Goal: Task Accomplishment & Management: Use online tool/utility

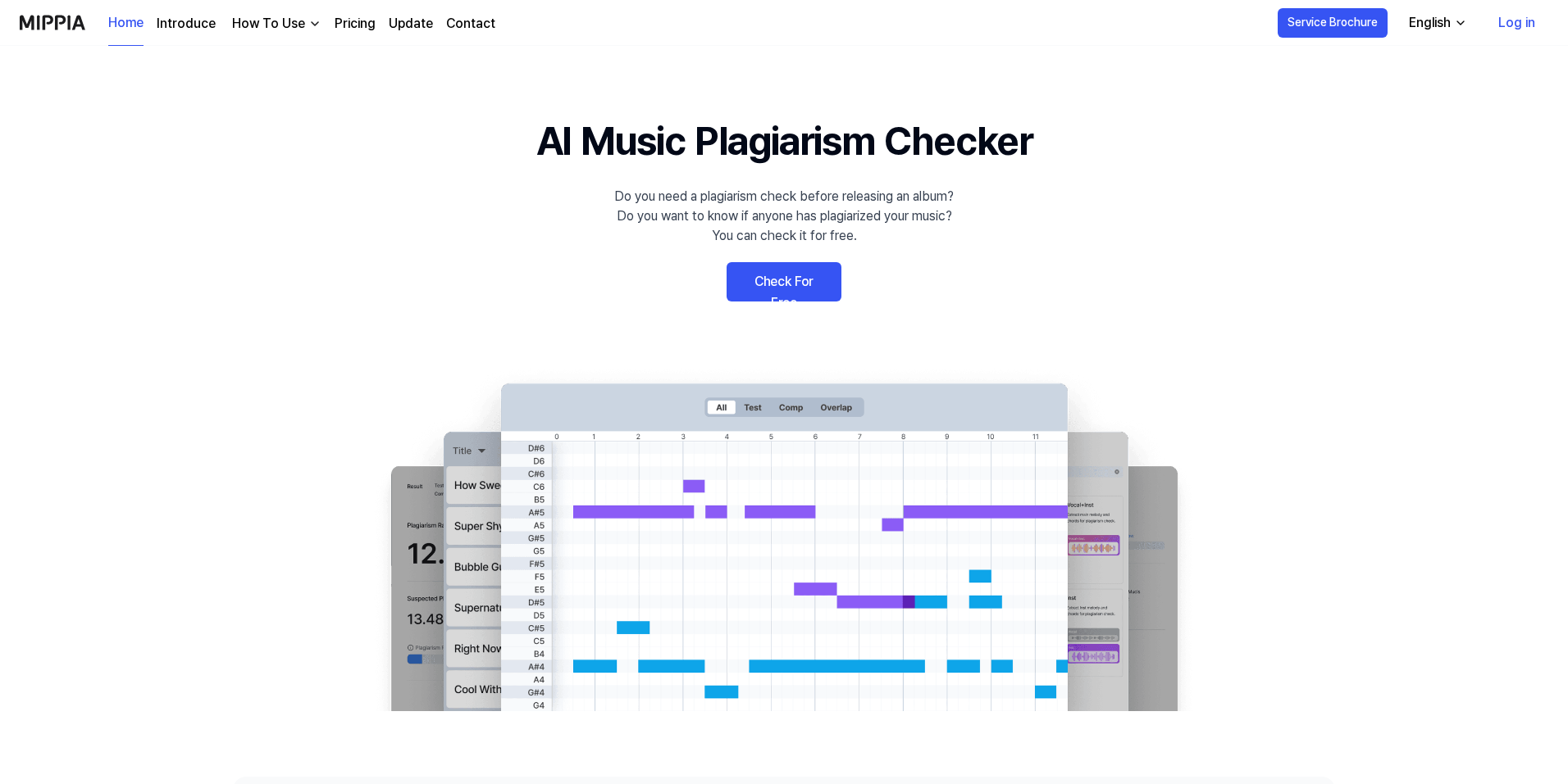
click at [800, 285] on link "Check For Free" at bounding box center [784, 281] width 115 height 39
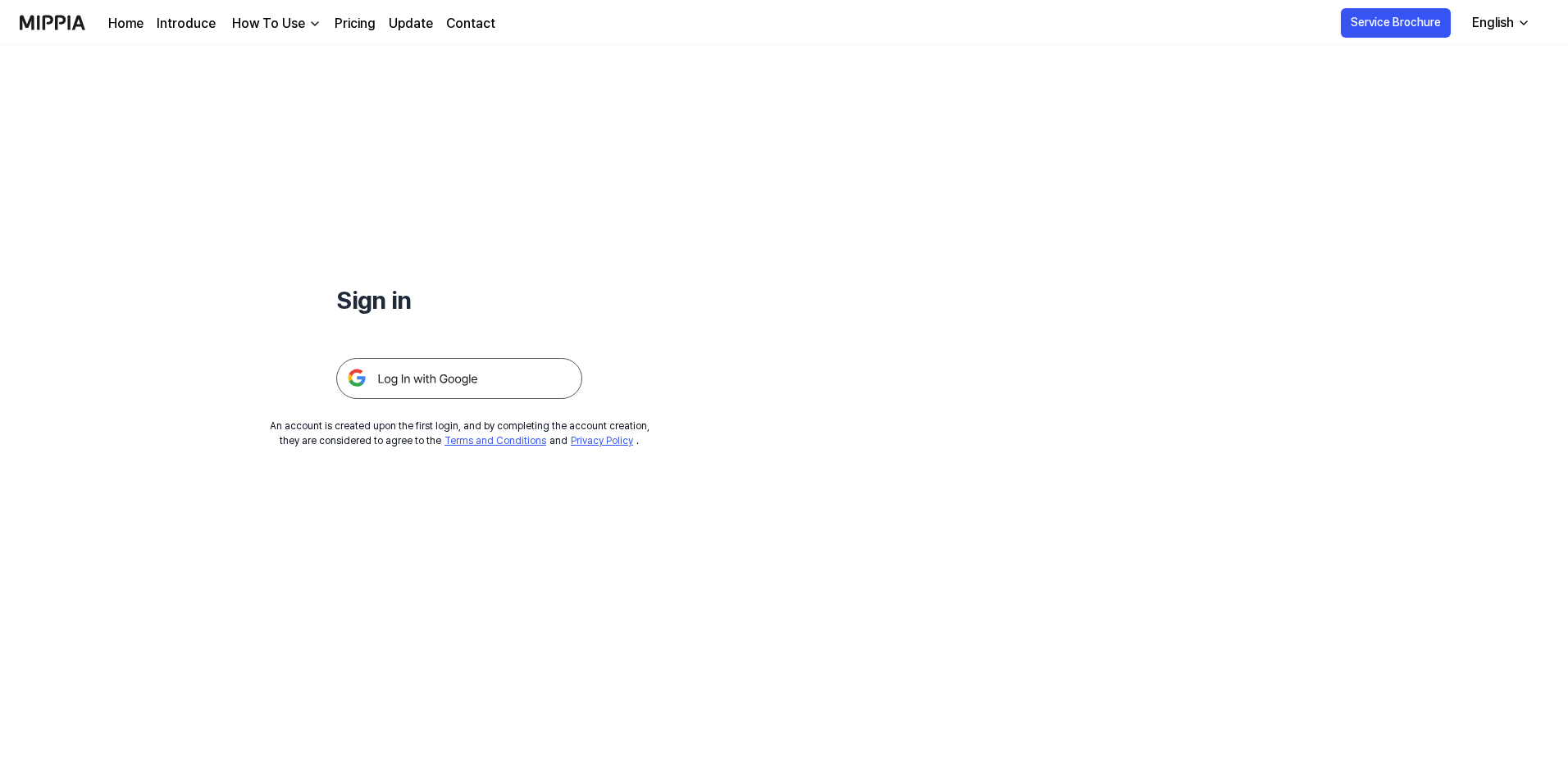
click at [434, 383] on img at bounding box center [459, 378] width 246 height 41
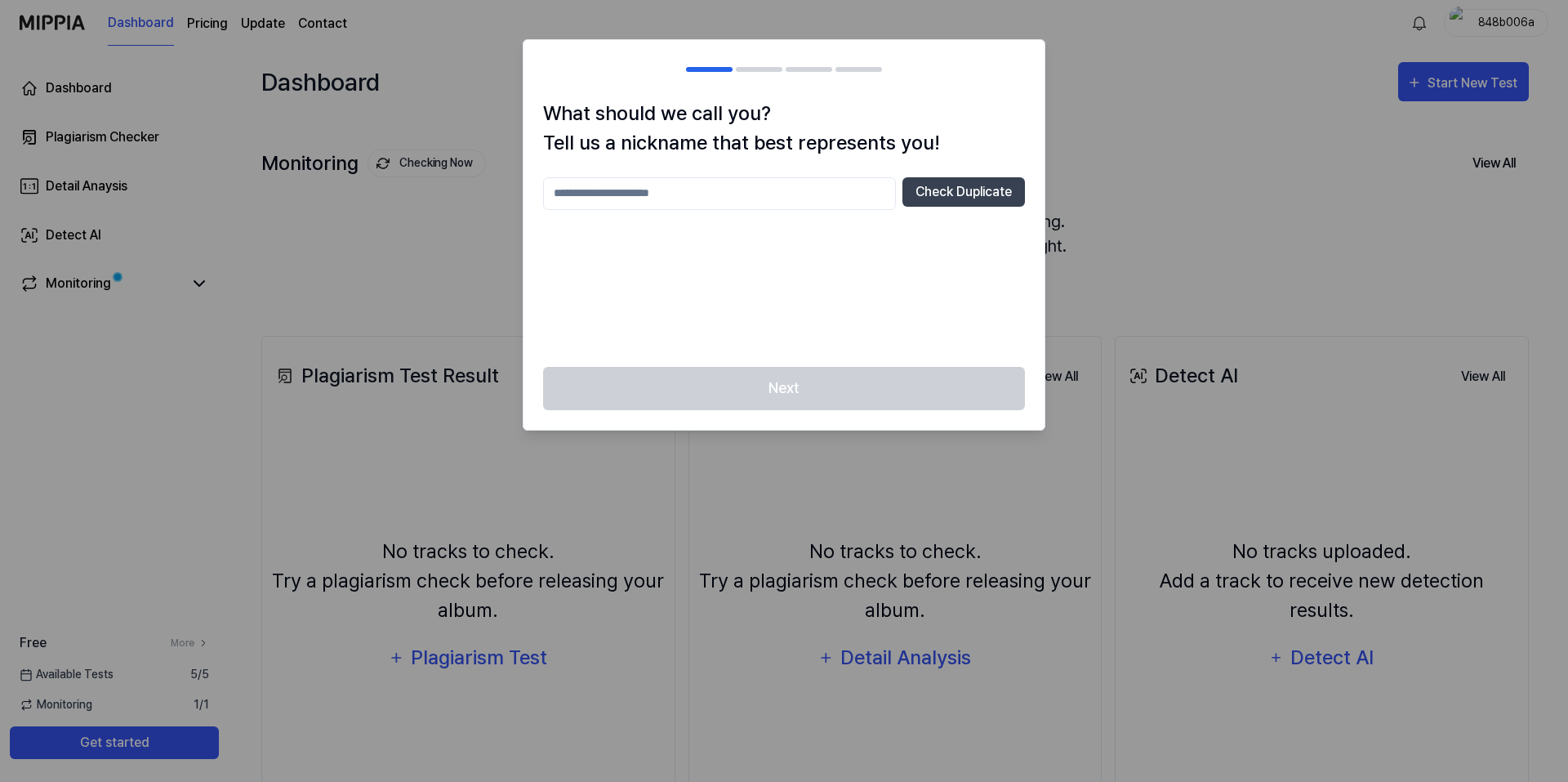
click at [637, 196] on input "text" at bounding box center [719, 193] width 353 height 33
click at [944, 188] on button "Check Duplicate" at bounding box center [963, 192] width 122 height 30
drag, startPoint x: 659, startPoint y: 195, endPoint x: 527, endPoint y: 186, distance: 132.3
click at [527, 186] on div "What should we call you? Tell us a nickname that best represents you! **** Chec…" at bounding box center [784, 232] width 521 height 268
type input "*******"
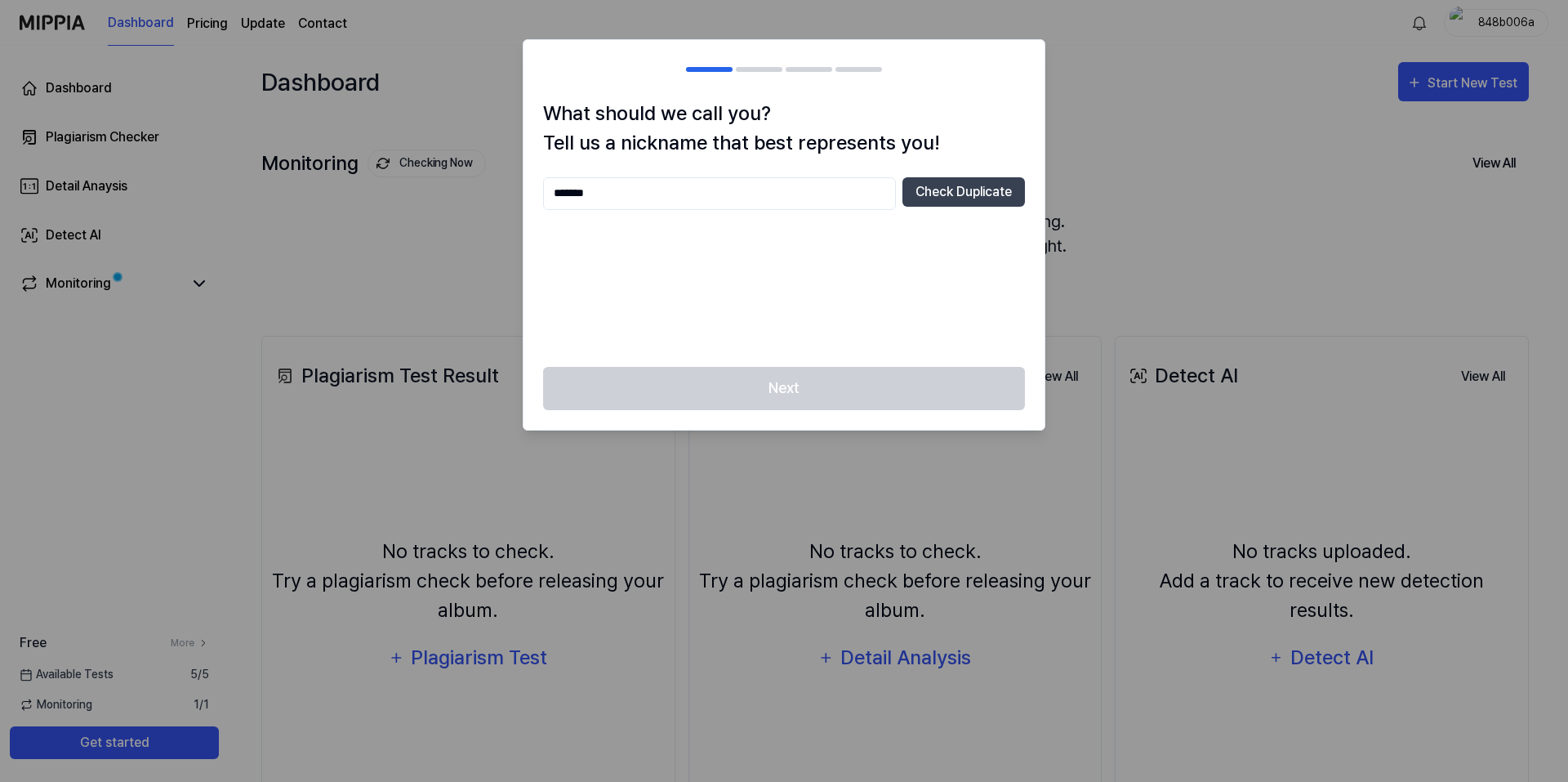
click at [806, 384] on div "Next" at bounding box center [784, 398] width 521 height 63
click at [951, 188] on button "Check Duplicate" at bounding box center [963, 192] width 122 height 30
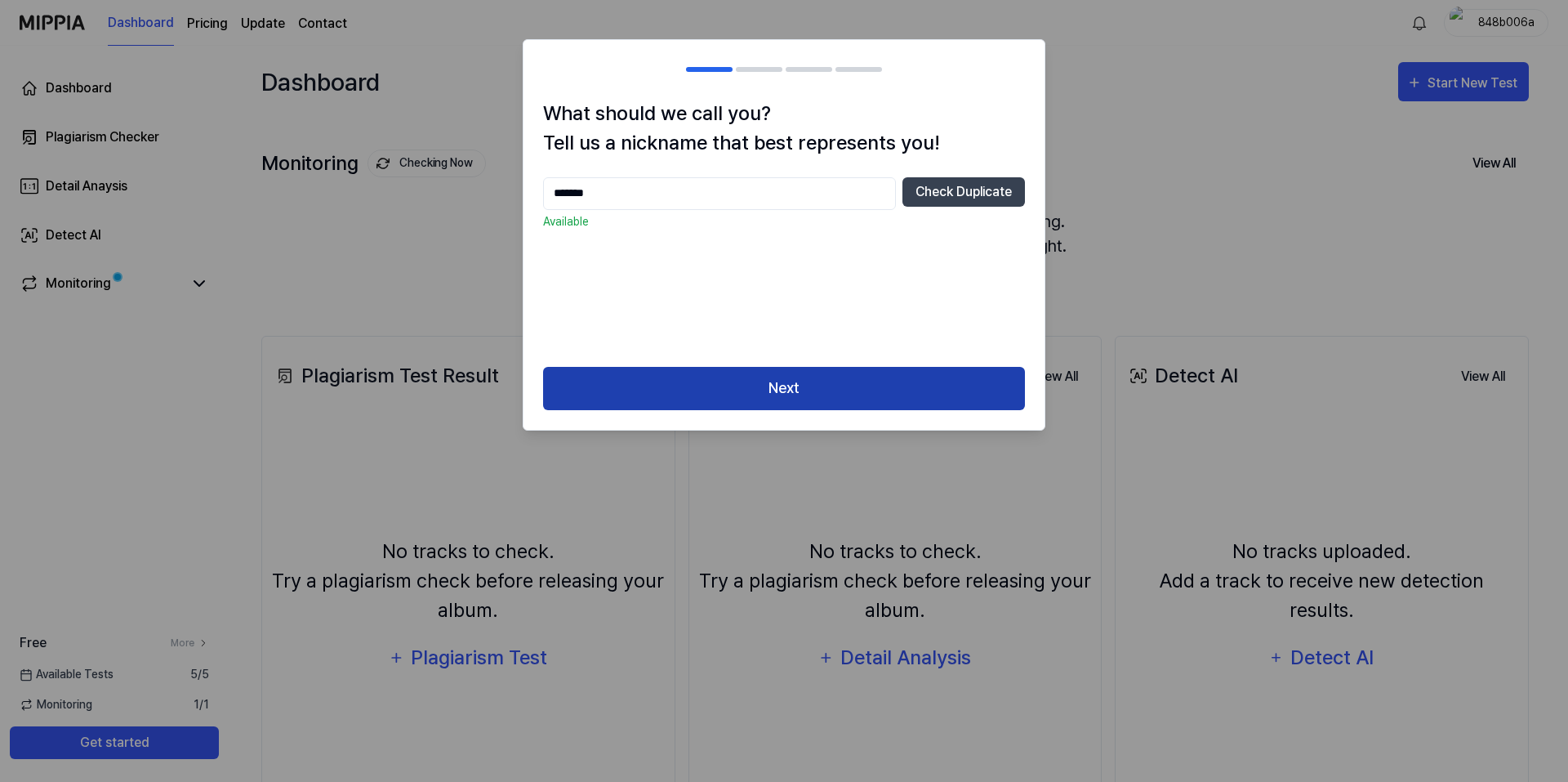
click at [849, 379] on button "Next" at bounding box center [784, 389] width 482 height 44
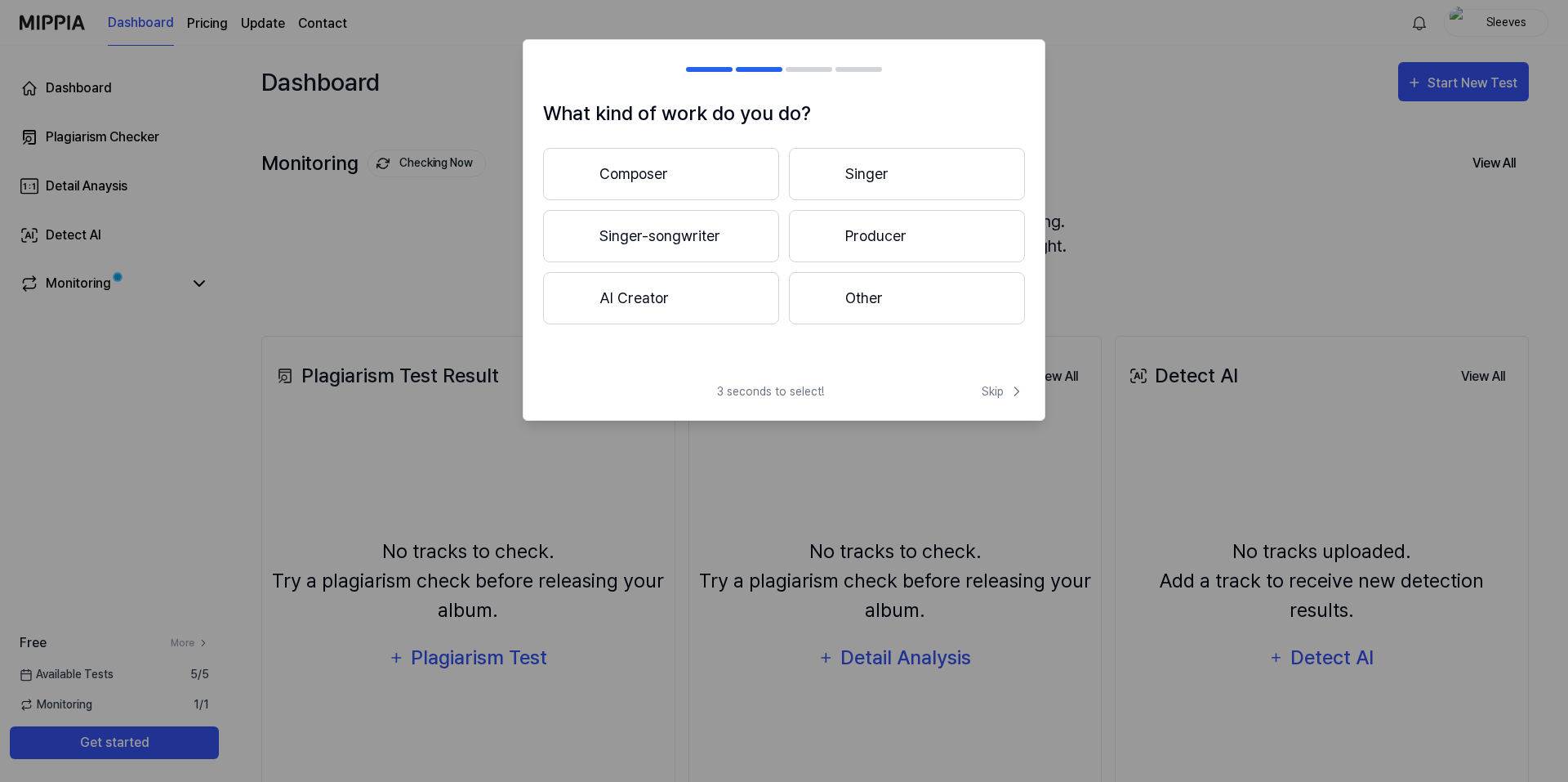
click at [702, 185] on button "Composer" at bounding box center [660, 174] width 236 height 53
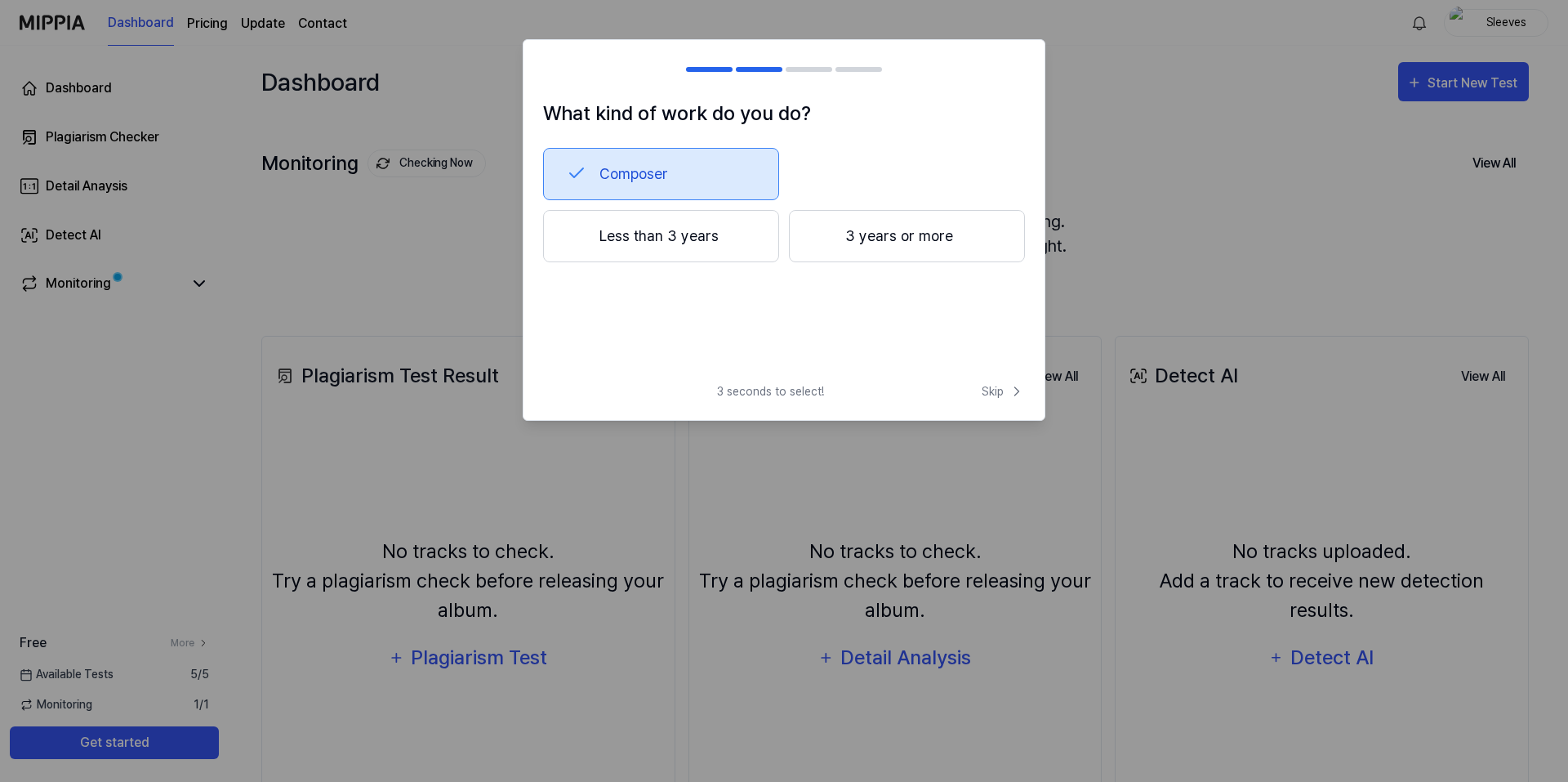
click at [857, 241] on button "3 years or more" at bounding box center [907, 236] width 236 height 53
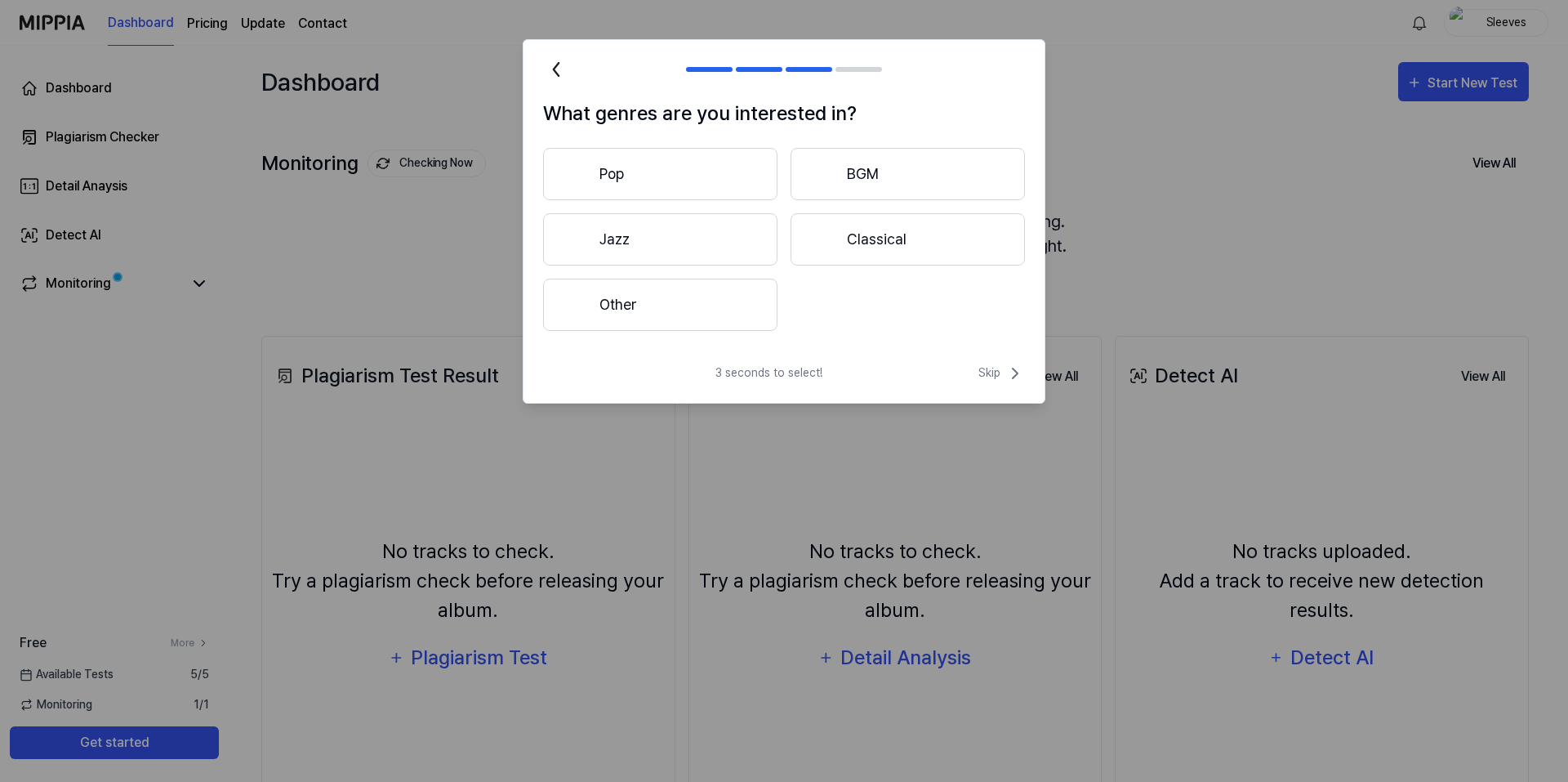
click at [725, 295] on button "Other" at bounding box center [660, 304] width 235 height 53
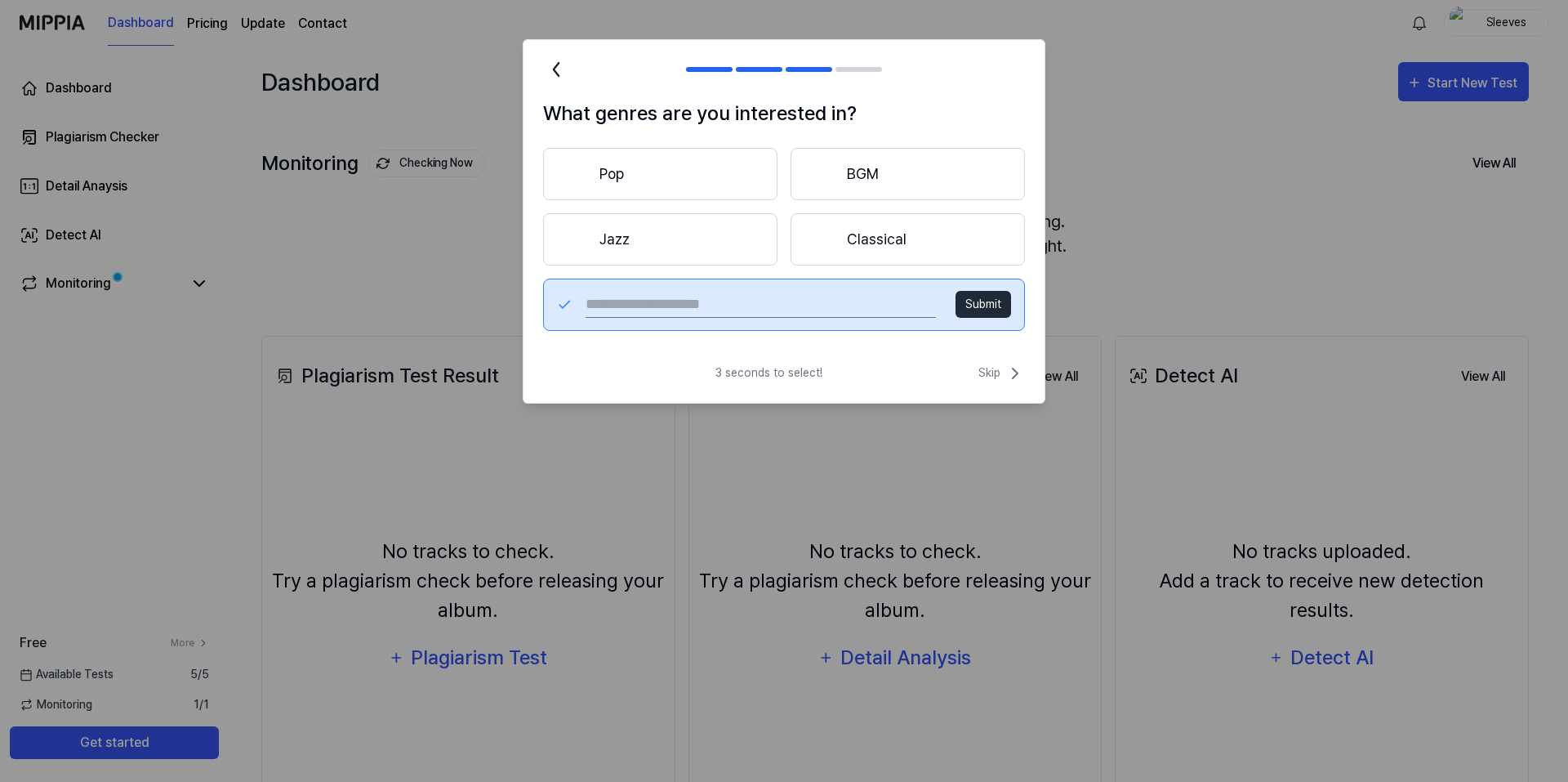
click at [686, 298] on input "text" at bounding box center [761, 304] width 350 height 26
type input "**********"
click at [984, 304] on button "Submit" at bounding box center [983, 303] width 56 height 27
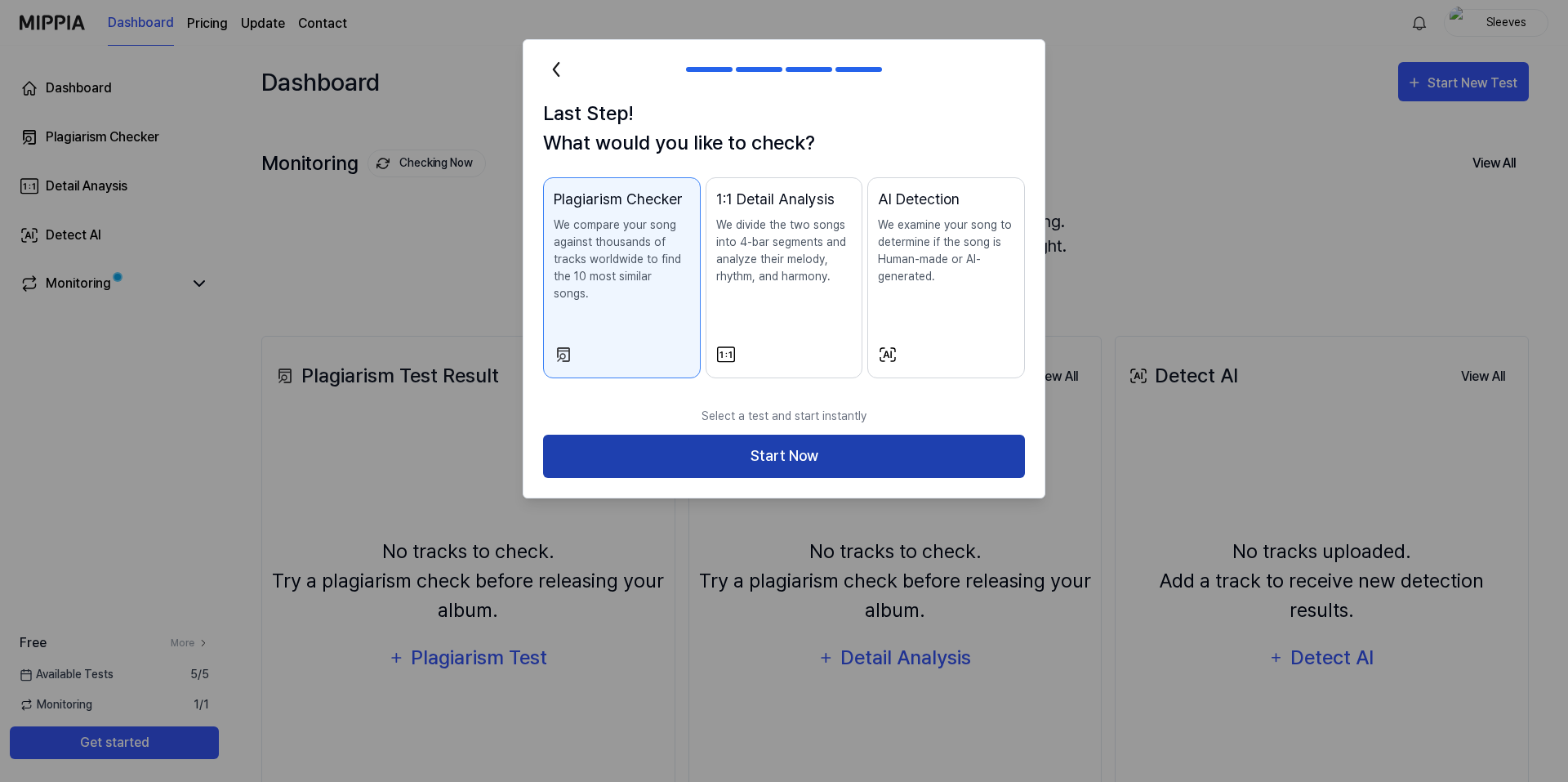
click at [827, 441] on button "Start Now" at bounding box center [784, 457] width 482 height 44
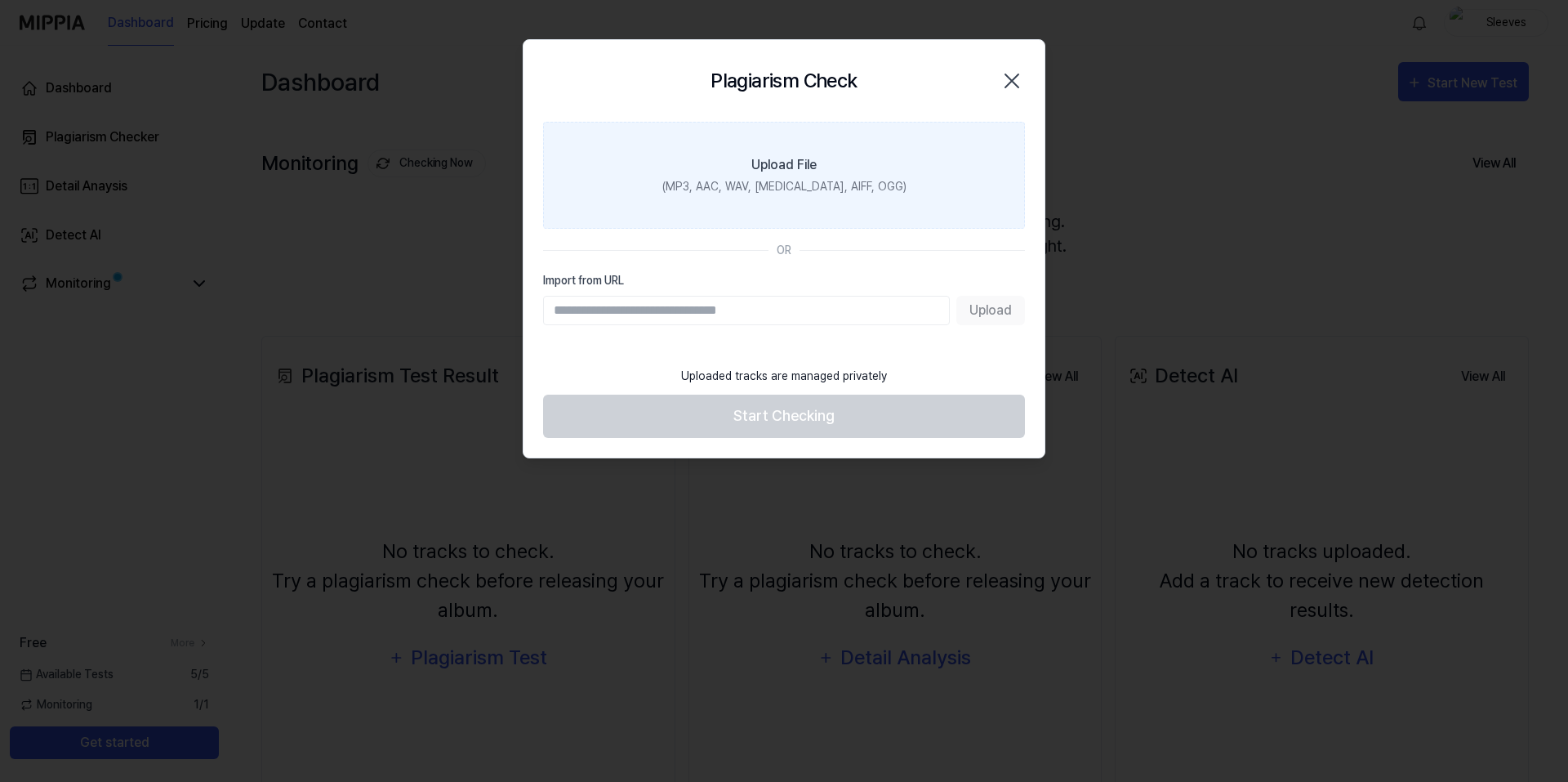
click at [821, 190] on div "(MP3, AAC, WAV, FLAC, AIFF, OGG)" at bounding box center [784, 186] width 245 height 17
click at [0, 0] on input "Upload File (MP3, AAC, WAV, FLAC, AIFF, OGG)" at bounding box center [0, 0] width 0 height 0
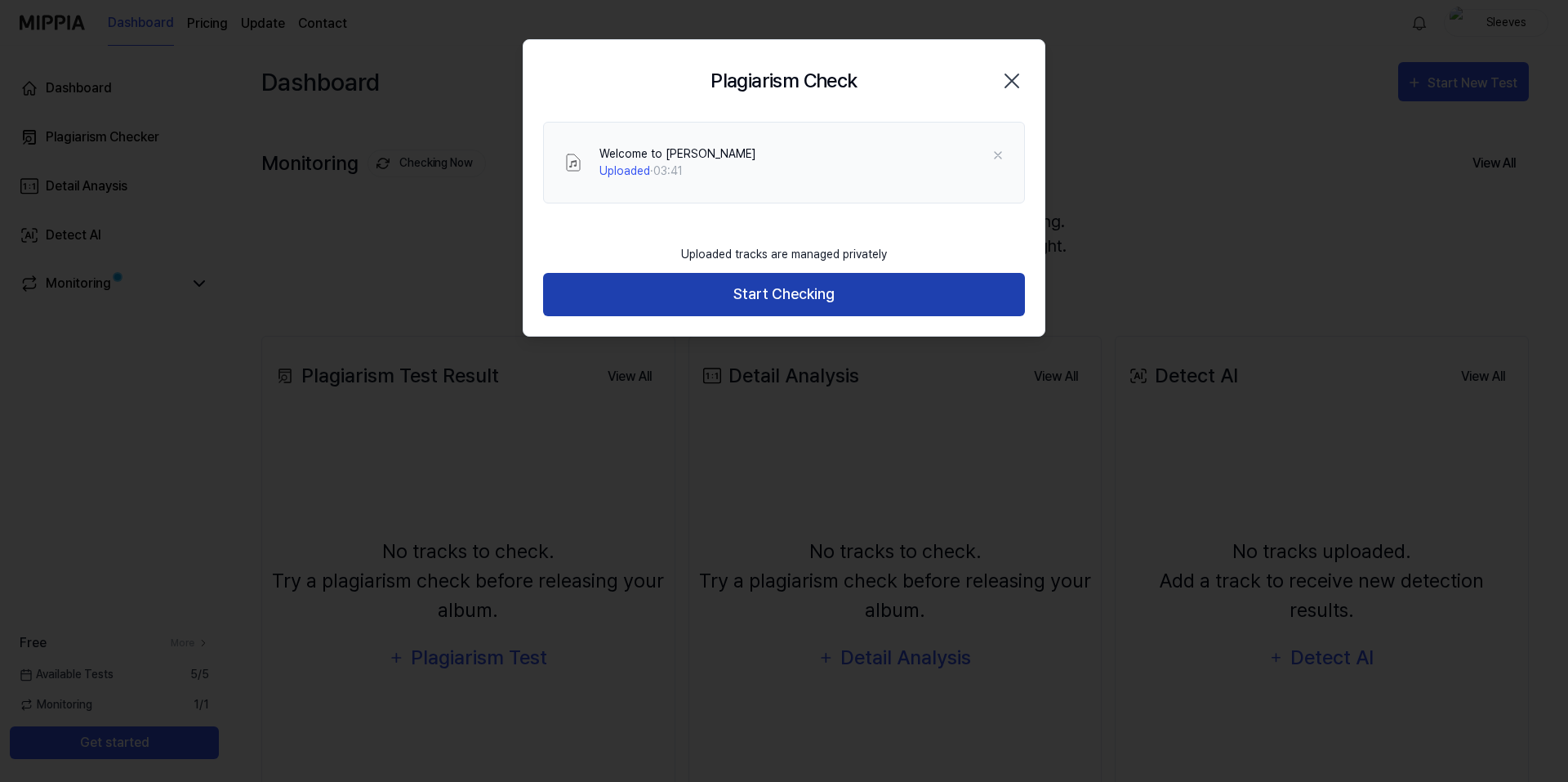
click at [817, 297] on button "Start Checking" at bounding box center [784, 294] width 482 height 44
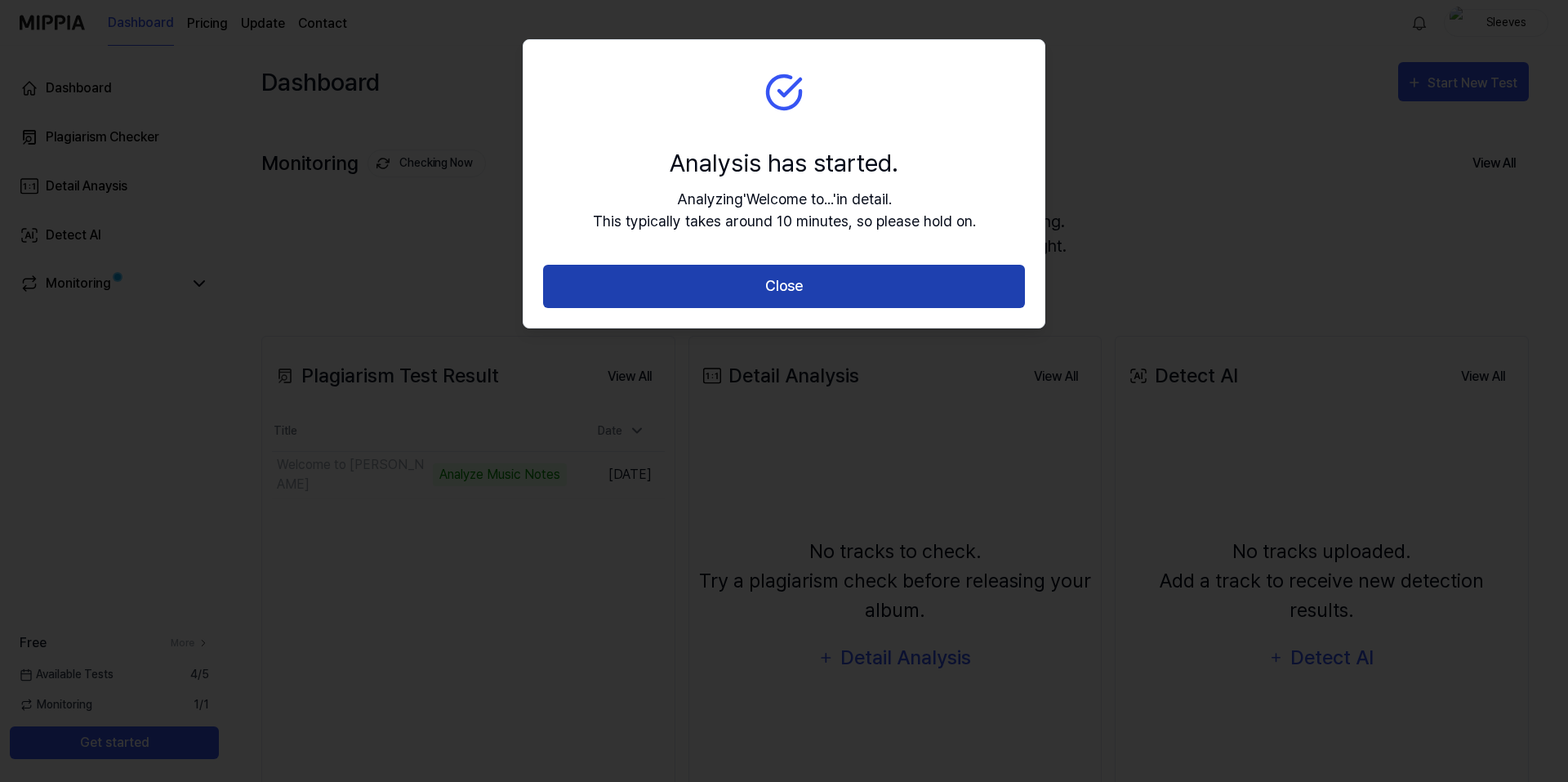
click at [823, 297] on button "Close" at bounding box center [784, 287] width 482 height 44
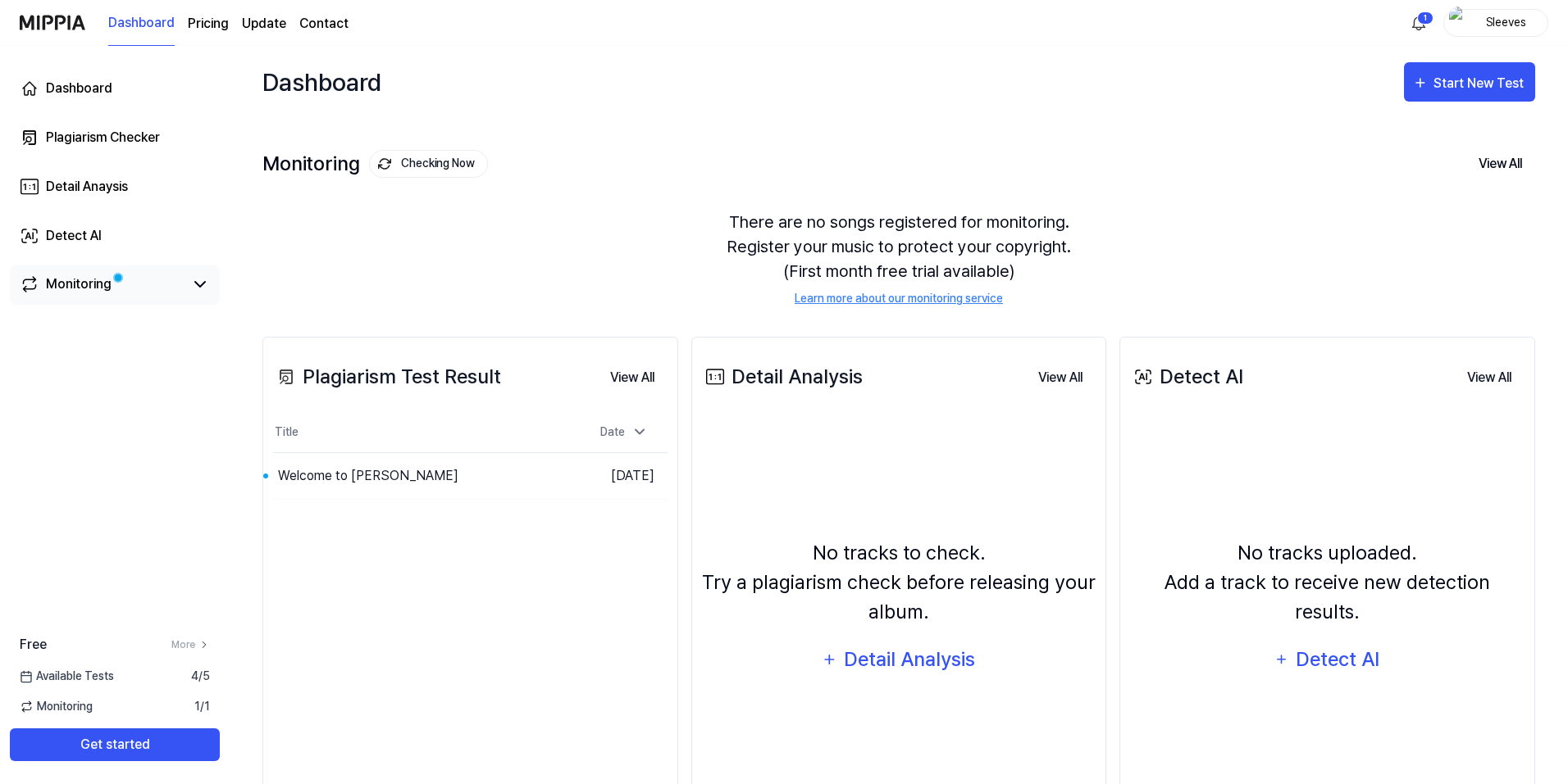
click at [187, 291] on div "Monitoring" at bounding box center [115, 284] width 191 height 20
click at [506, 476] on button "Go to Results" at bounding box center [525, 476] width 88 height 26
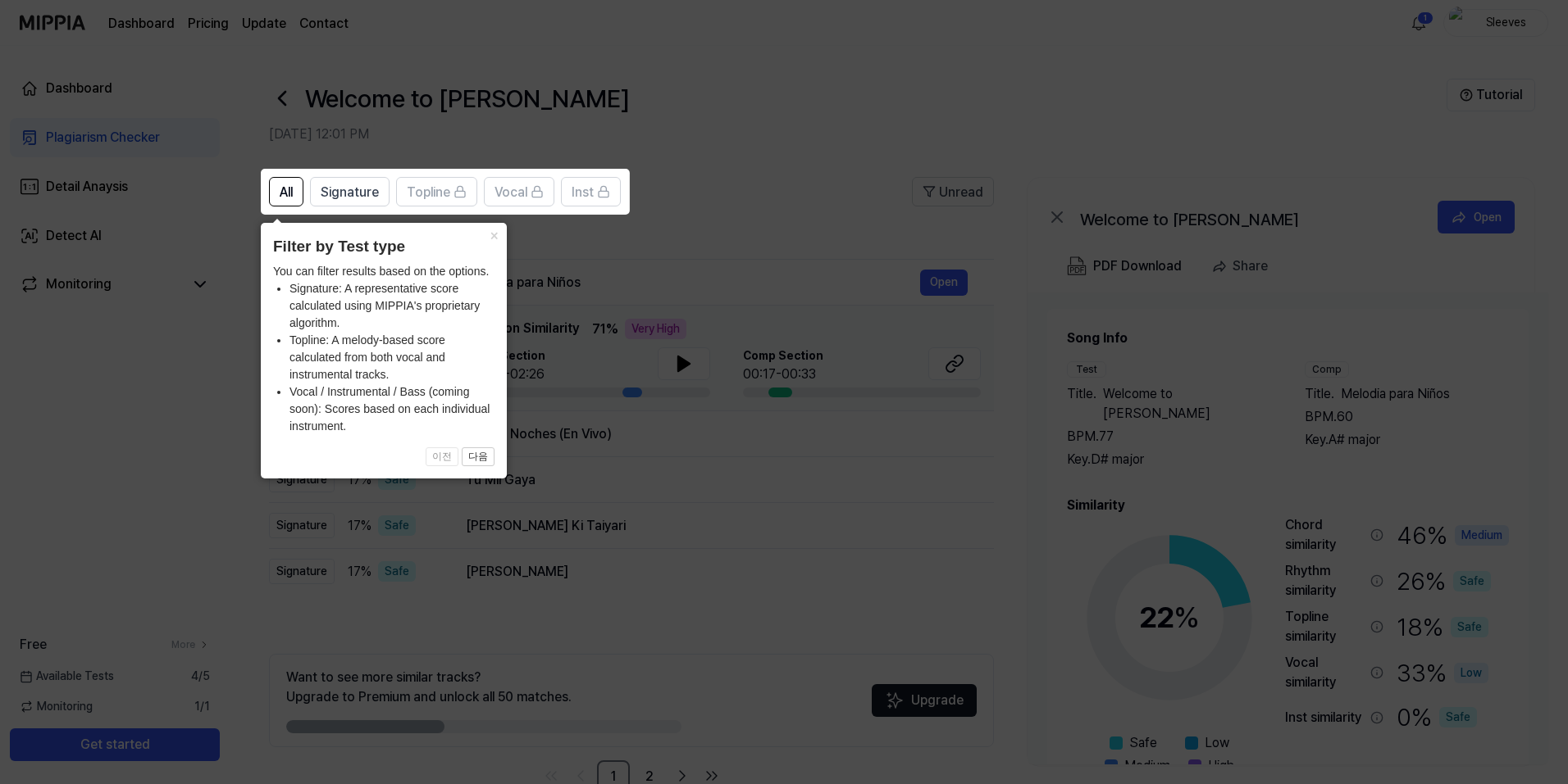
click at [595, 252] on icon at bounding box center [786, 392] width 1574 height 784
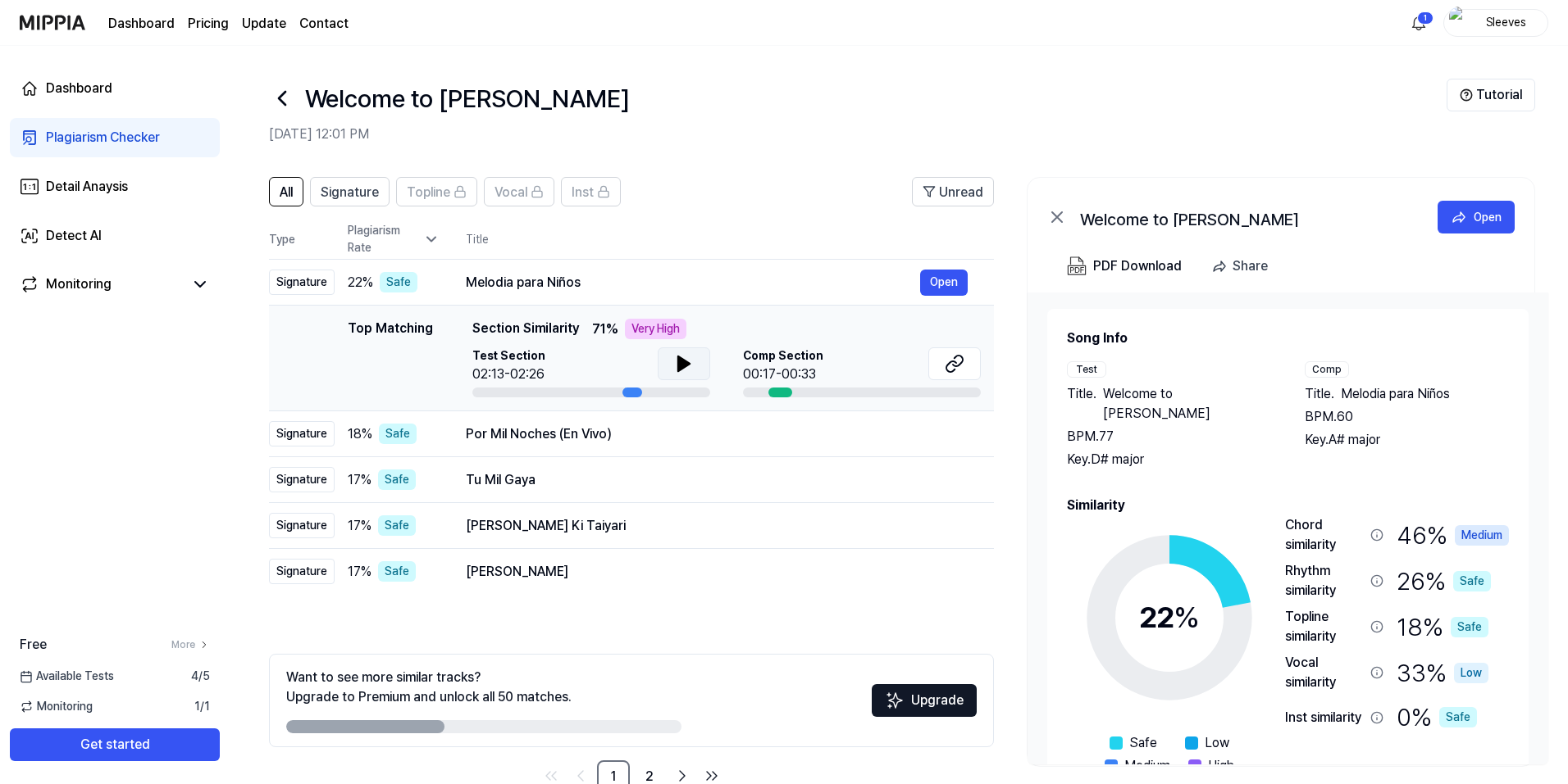
click at [679, 362] on icon at bounding box center [684, 363] width 12 height 15
click at [686, 364] on icon at bounding box center [687, 363] width 3 height 13
click at [779, 360] on span "Comp Section" at bounding box center [783, 355] width 81 height 17
click at [957, 359] on icon at bounding box center [954, 364] width 20 height 20
click at [945, 279] on button "Open" at bounding box center [944, 282] width 48 height 26
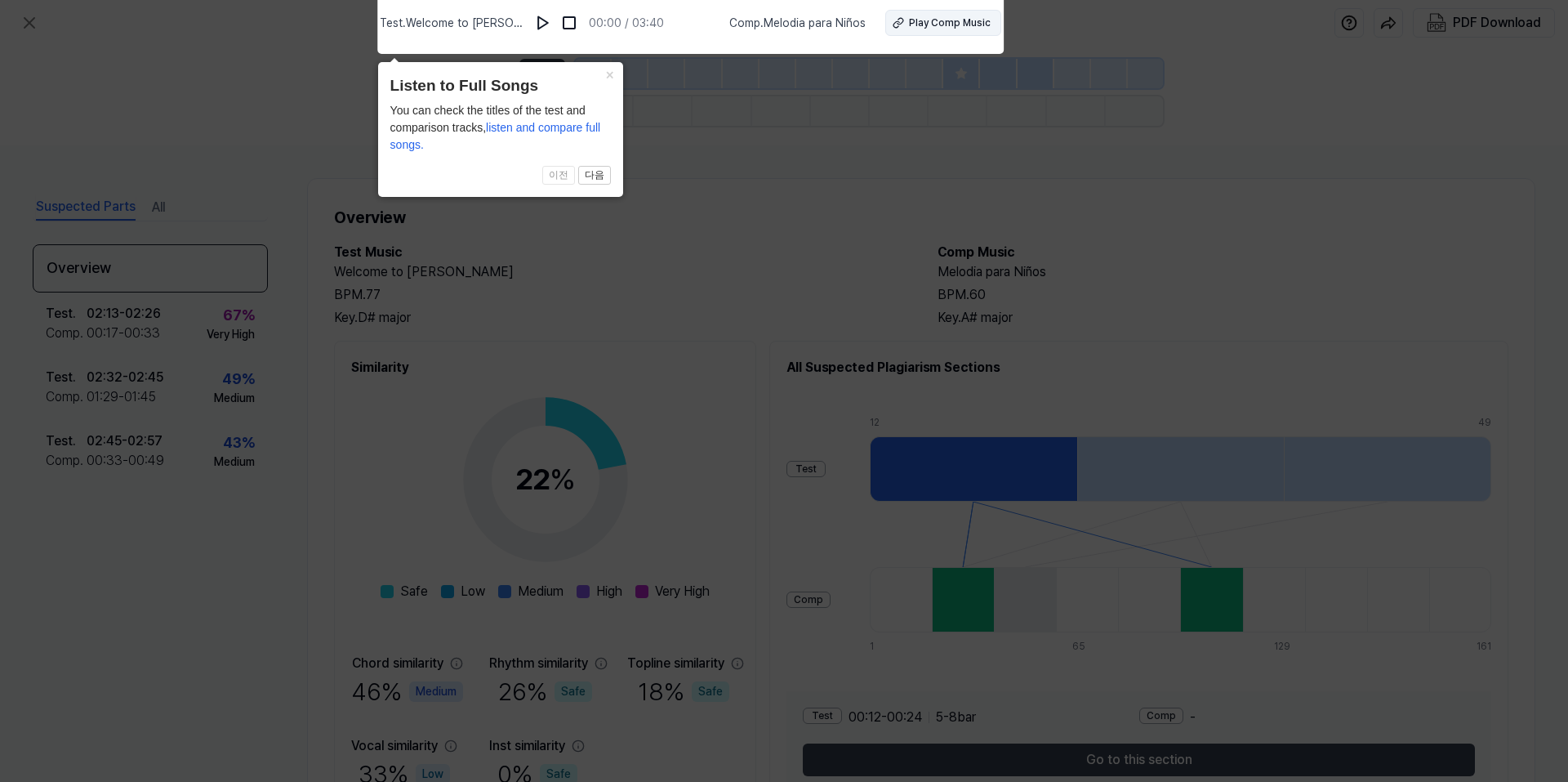
click at [904, 24] on icon at bounding box center [899, 23] width 12 height 12
click at [877, 43] on div "Test . Welcome to Tamerlane 00:00 / 03:40 Comp . Melodia para Niños Play Comp M…" at bounding box center [690, 23] width 621 height 46
click at [907, 183] on icon at bounding box center [784, 387] width 1568 height 790
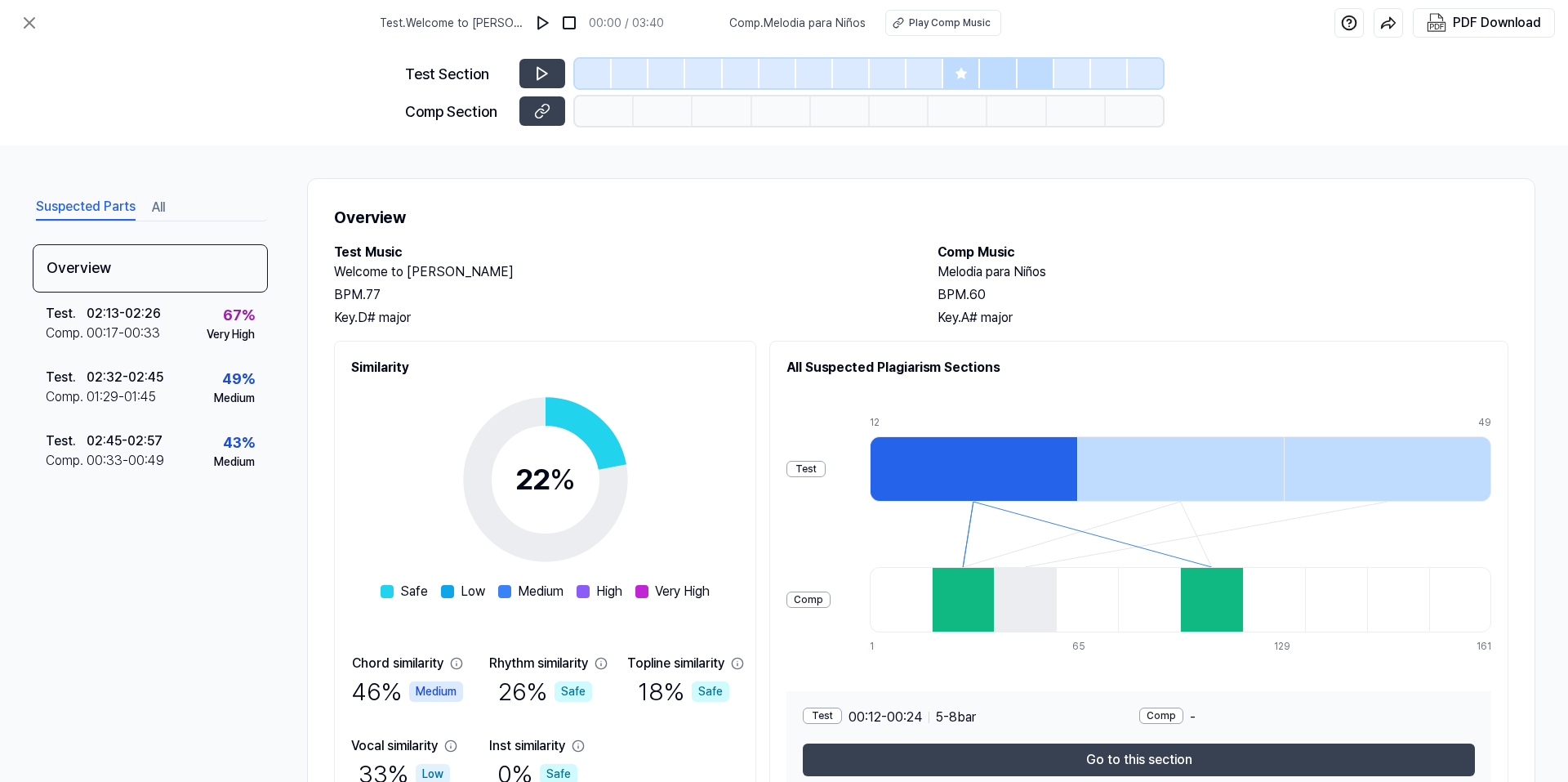
click at [826, 470] on div "Test" at bounding box center [805, 469] width 39 height 16
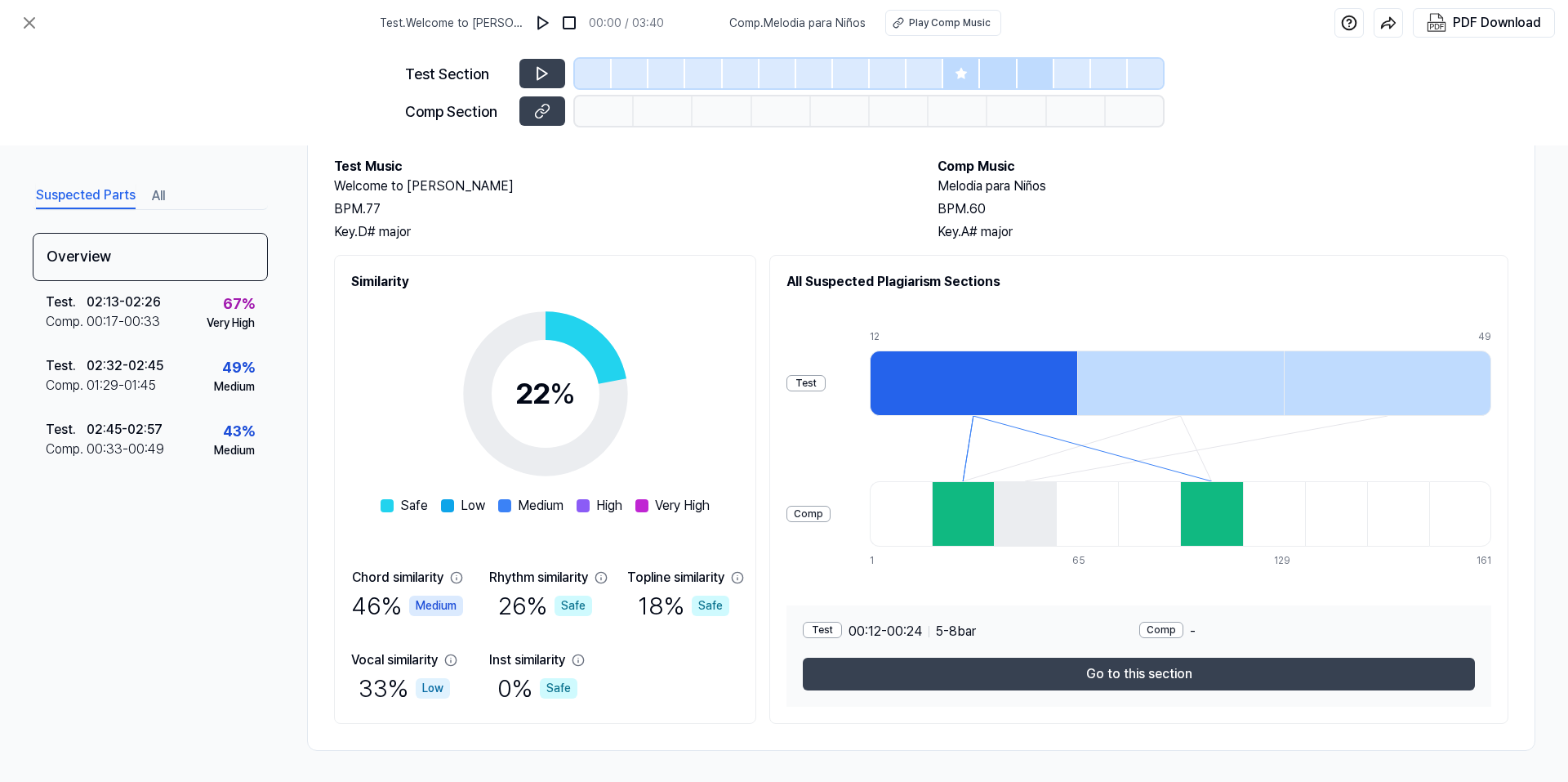
scroll to position [88, 0]
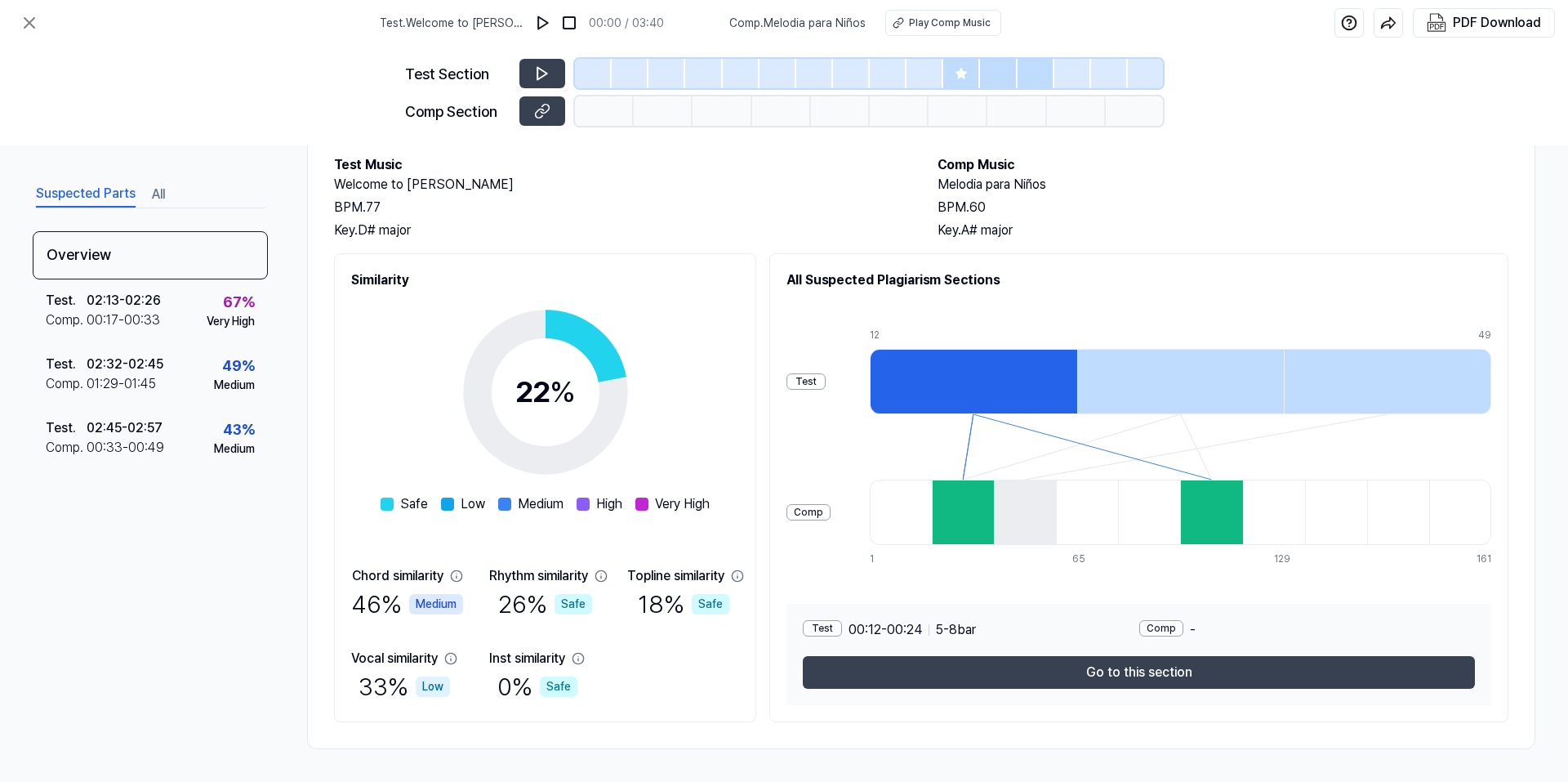
click at [830, 515] on div "Comp" at bounding box center [808, 512] width 44 height 16
click at [842, 626] on div "Test" at bounding box center [822, 629] width 39 height 16
click at [999, 388] on div at bounding box center [973, 382] width 208 height 66
click at [842, 624] on div "Test" at bounding box center [822, 629] width 39 height 16
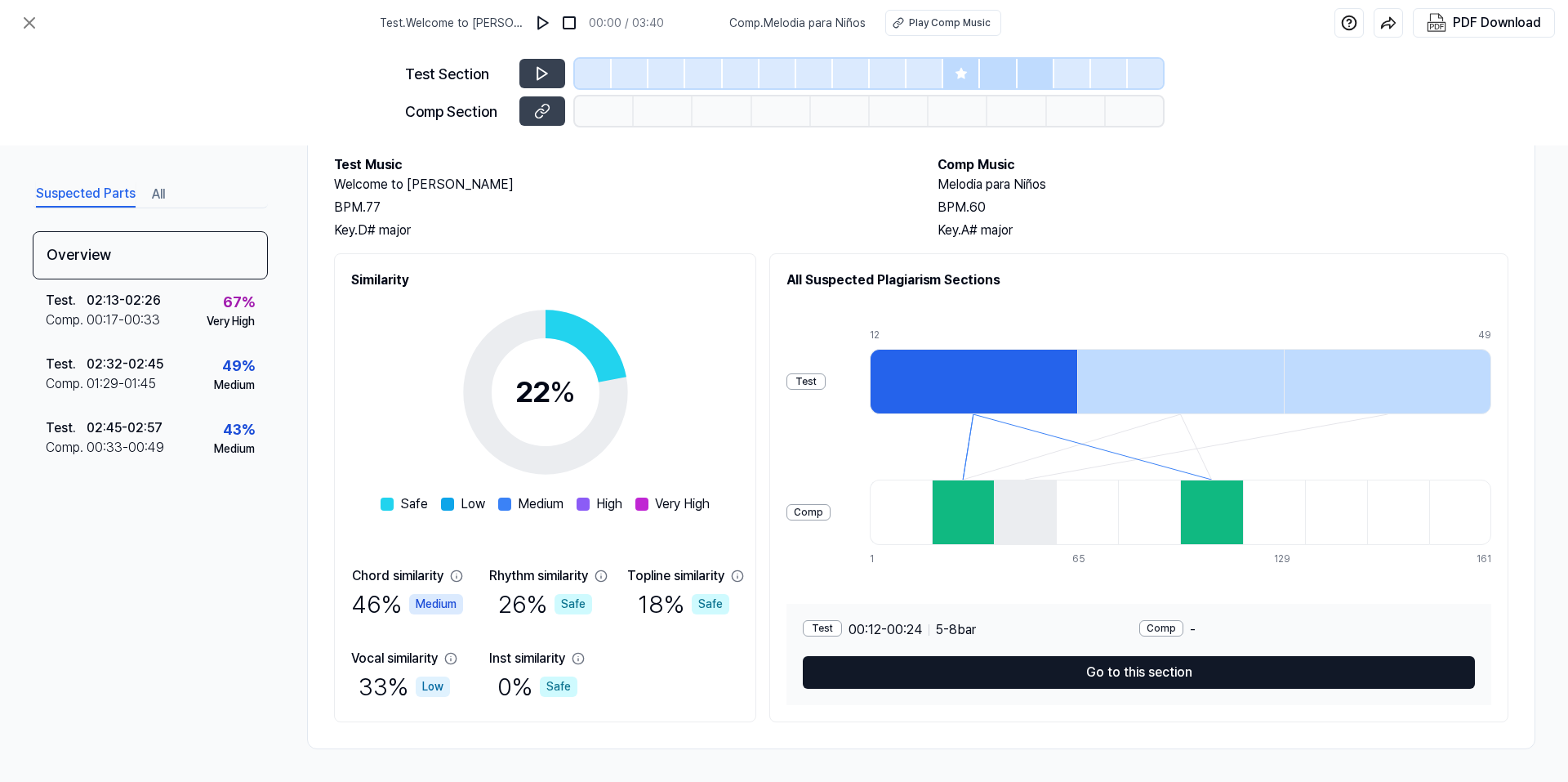
click at [1085, 669] on button "Go to this section" at bounding box center [1139, 673] width 672 height 33
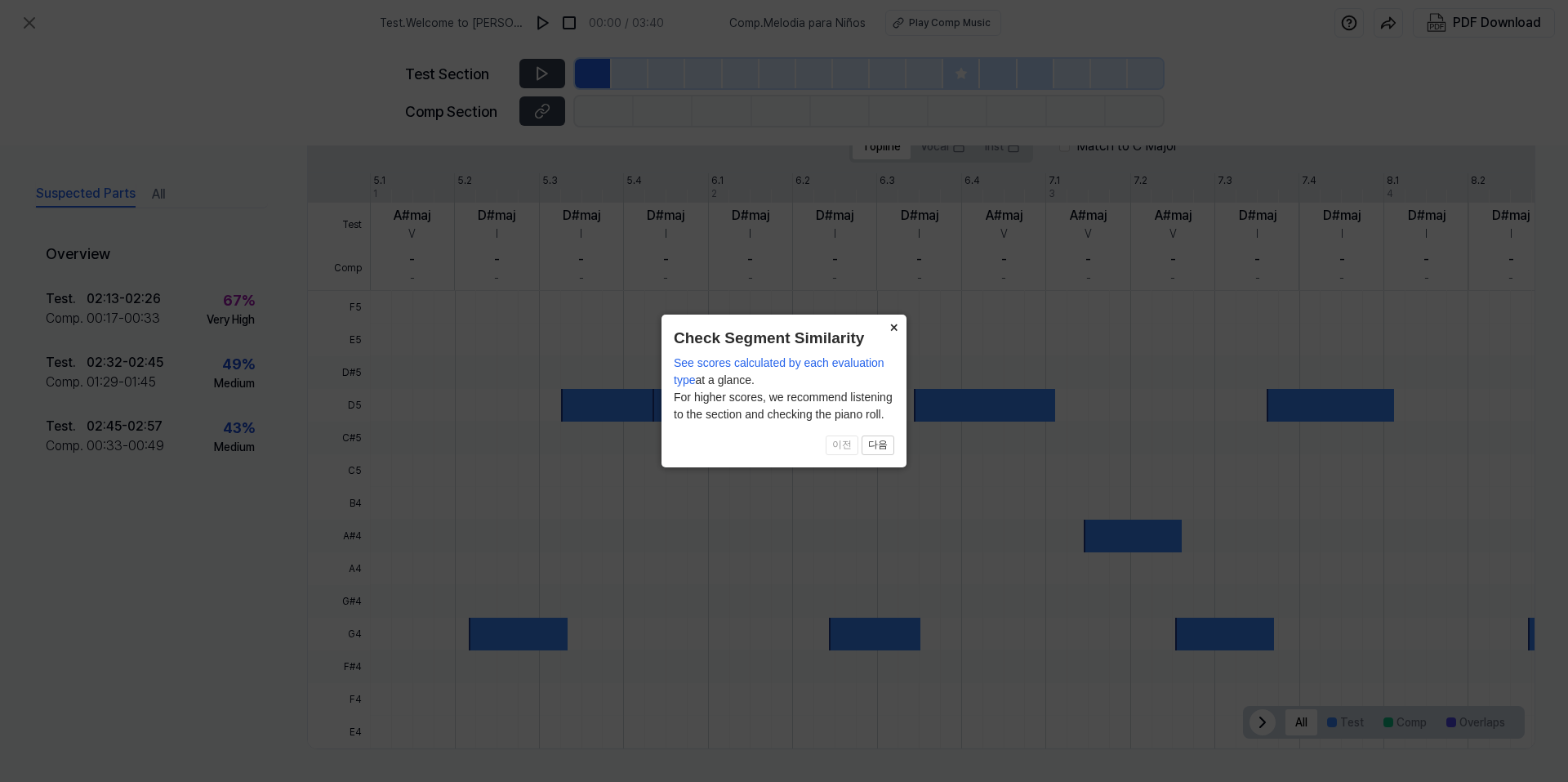
click at [892, 330] on button "×" at bounding box center [894, 325] width 26 height 23
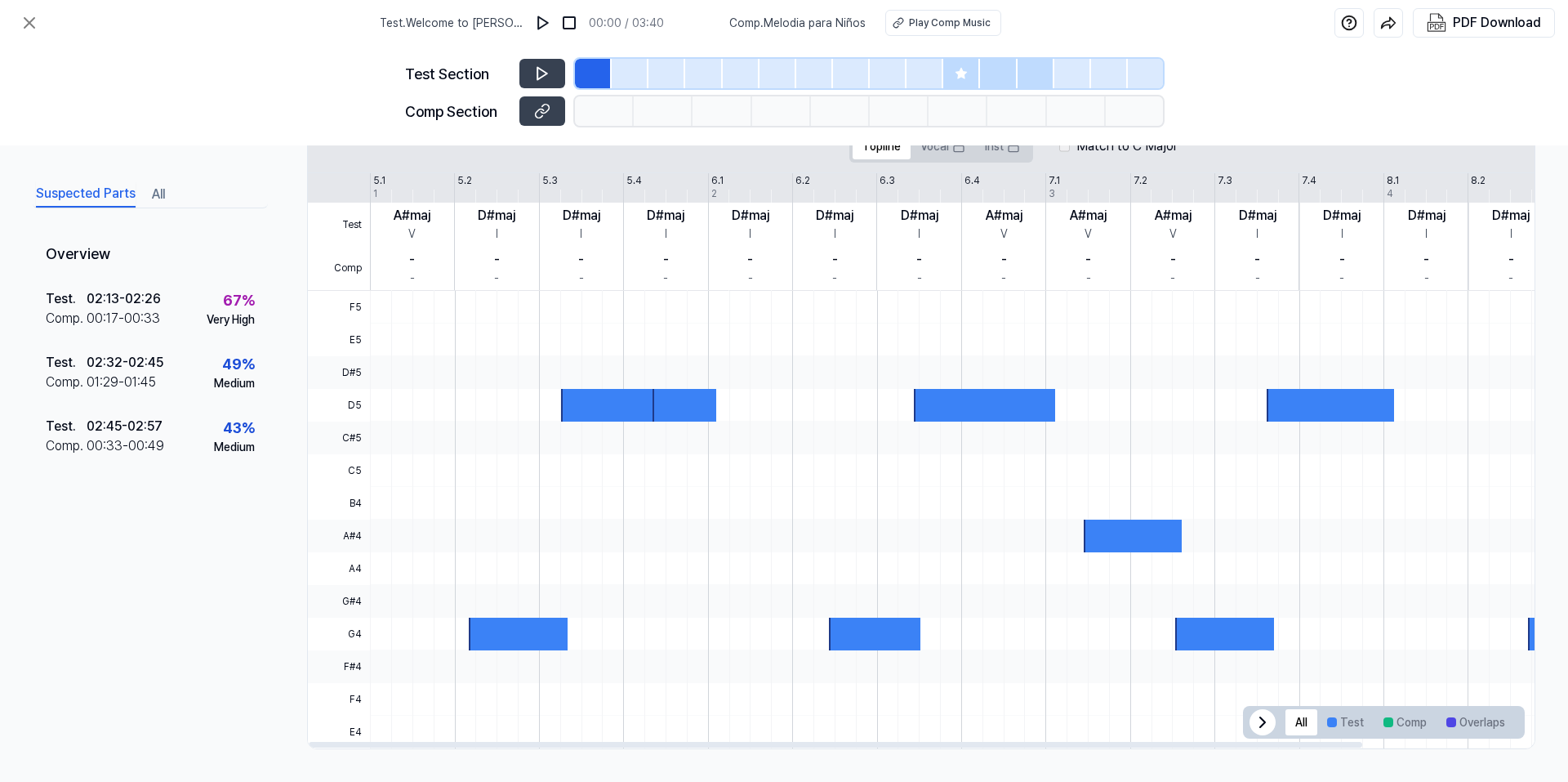
click at [477, 185] on div "Test Comp 5.1 5.2 5.3 5.4 6.1 6.2 6.3 6.4 7.1 7.2 7.3 7.4 8.1 8.2 8.3 8.4 9.1 1…" at bounding box center [1014, 232] width 1412 height 117
click at [536, 78] on icon at bounding box center [542, 74] width 16 height 16
click at [158, 314] on div "Comp . 00:17 - 00:33" at bounding box center [103, 319] width 115 height 20
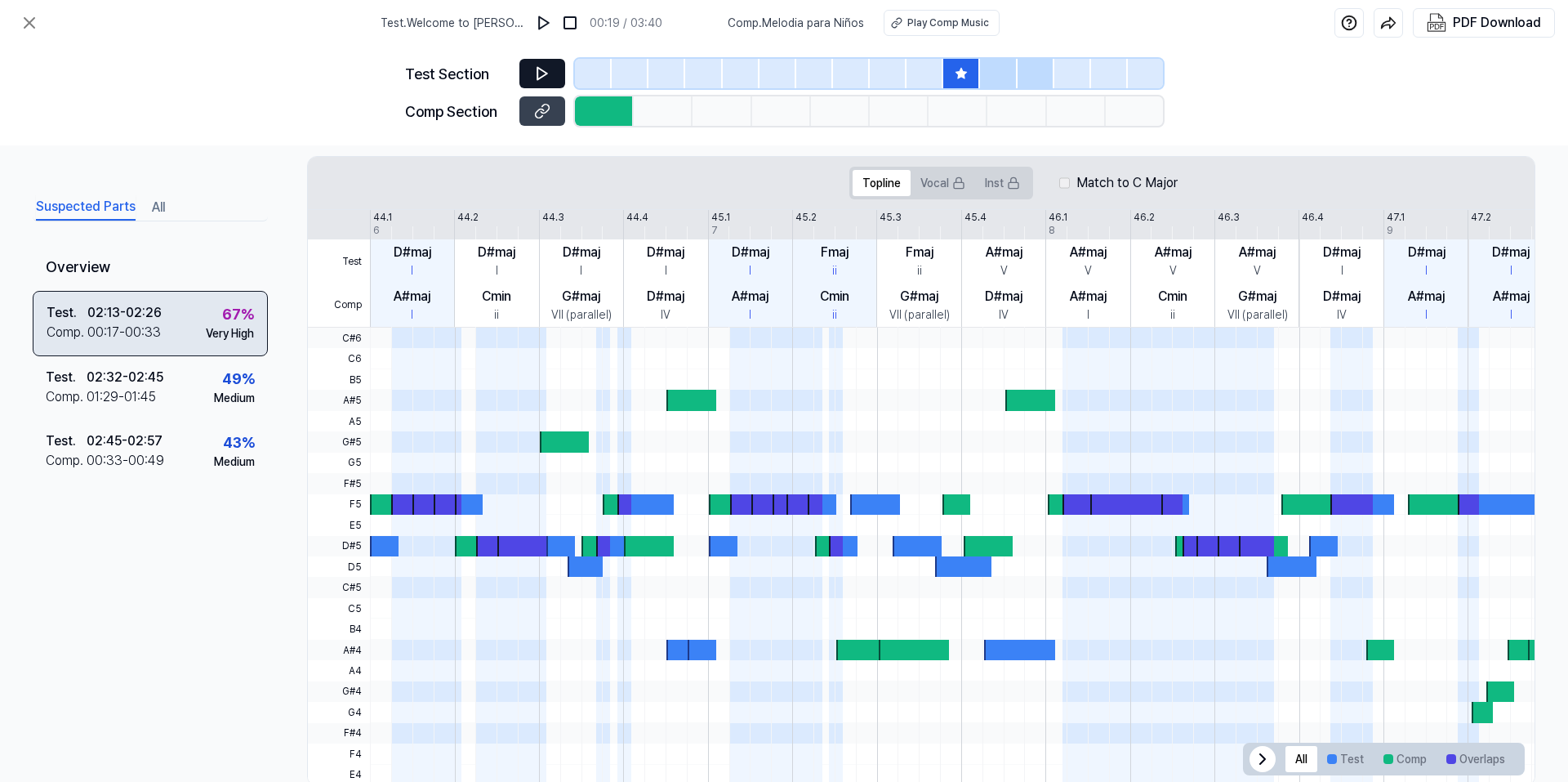
scroll to position [339, 0]
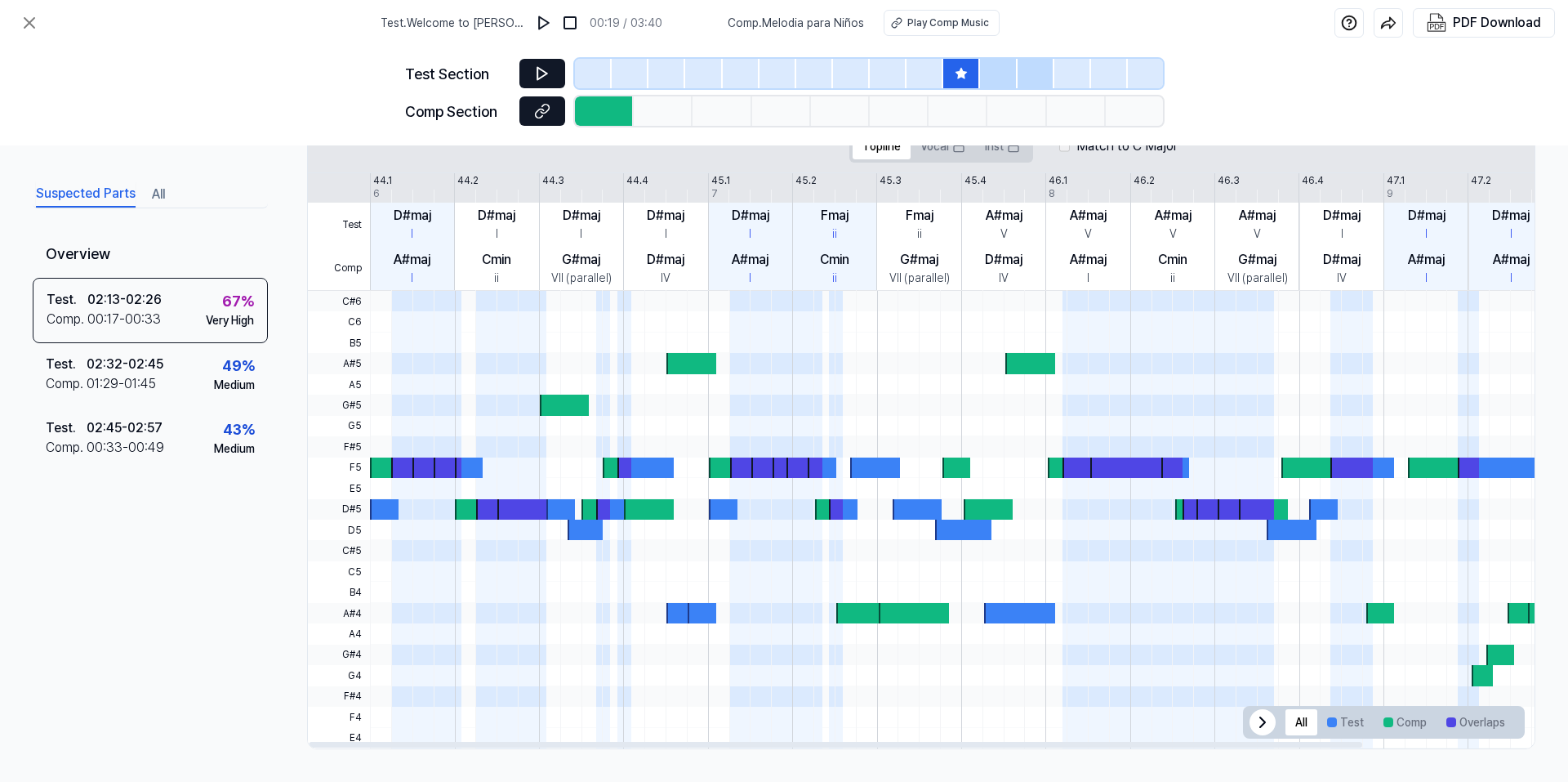
click at [552, 112] on button at bounding box center [542, 111] width 46 height 30
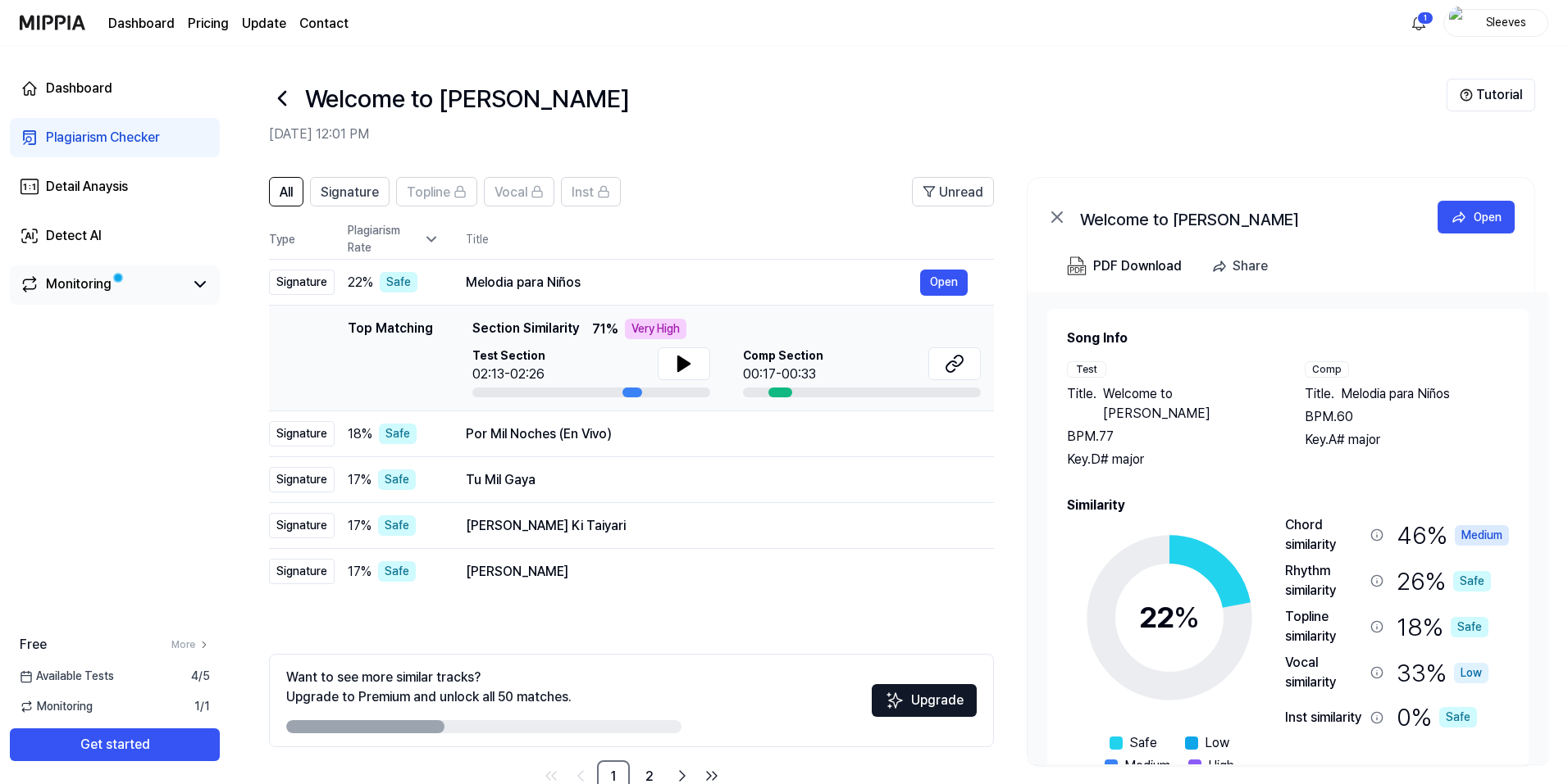
click at [118, 282] on span at bounding box center [118, 278] width 10 height 10
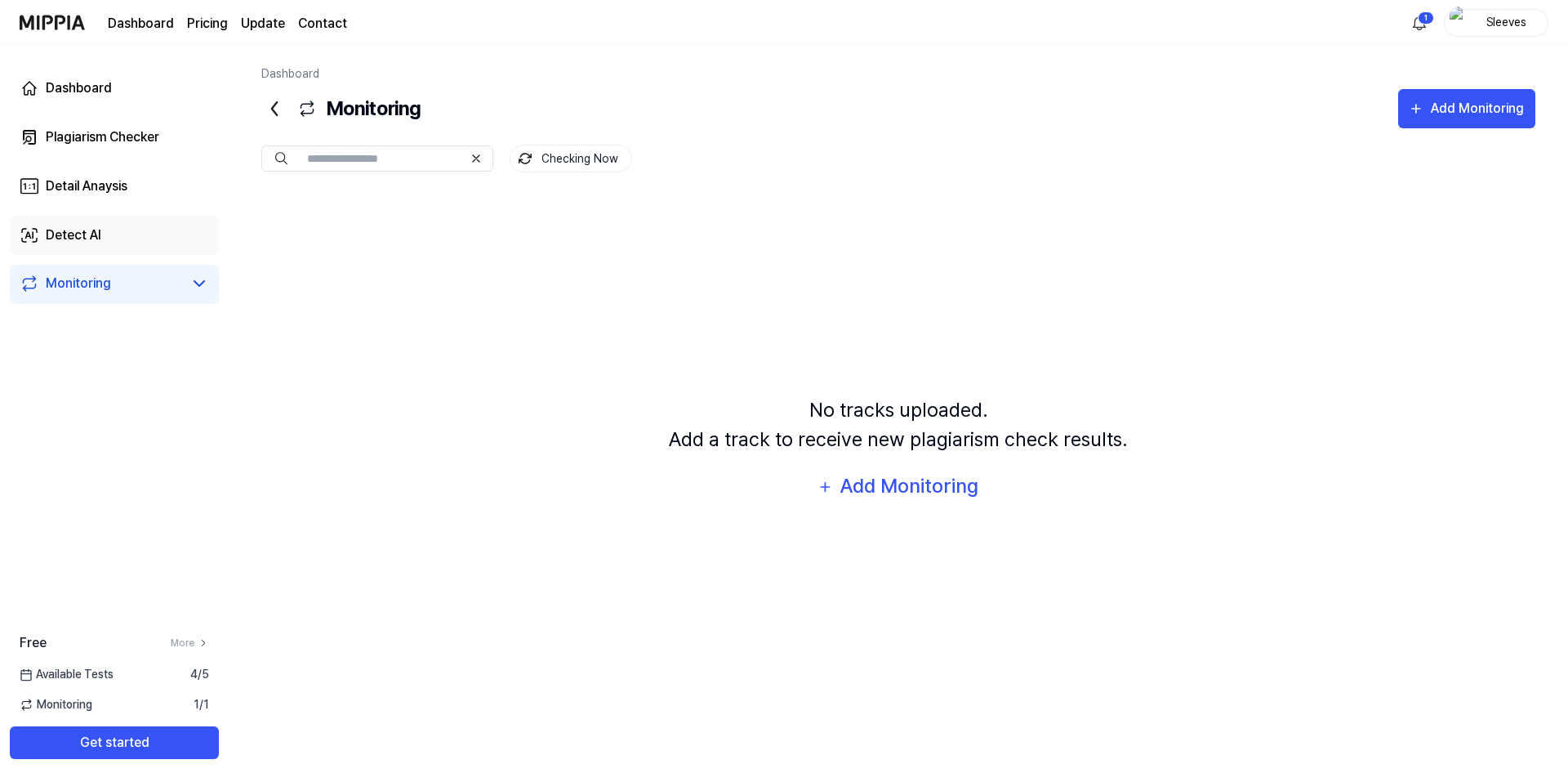
click at [104, 245] on link "Detect AI" at bounding box center [114, 235] width 209 height 39
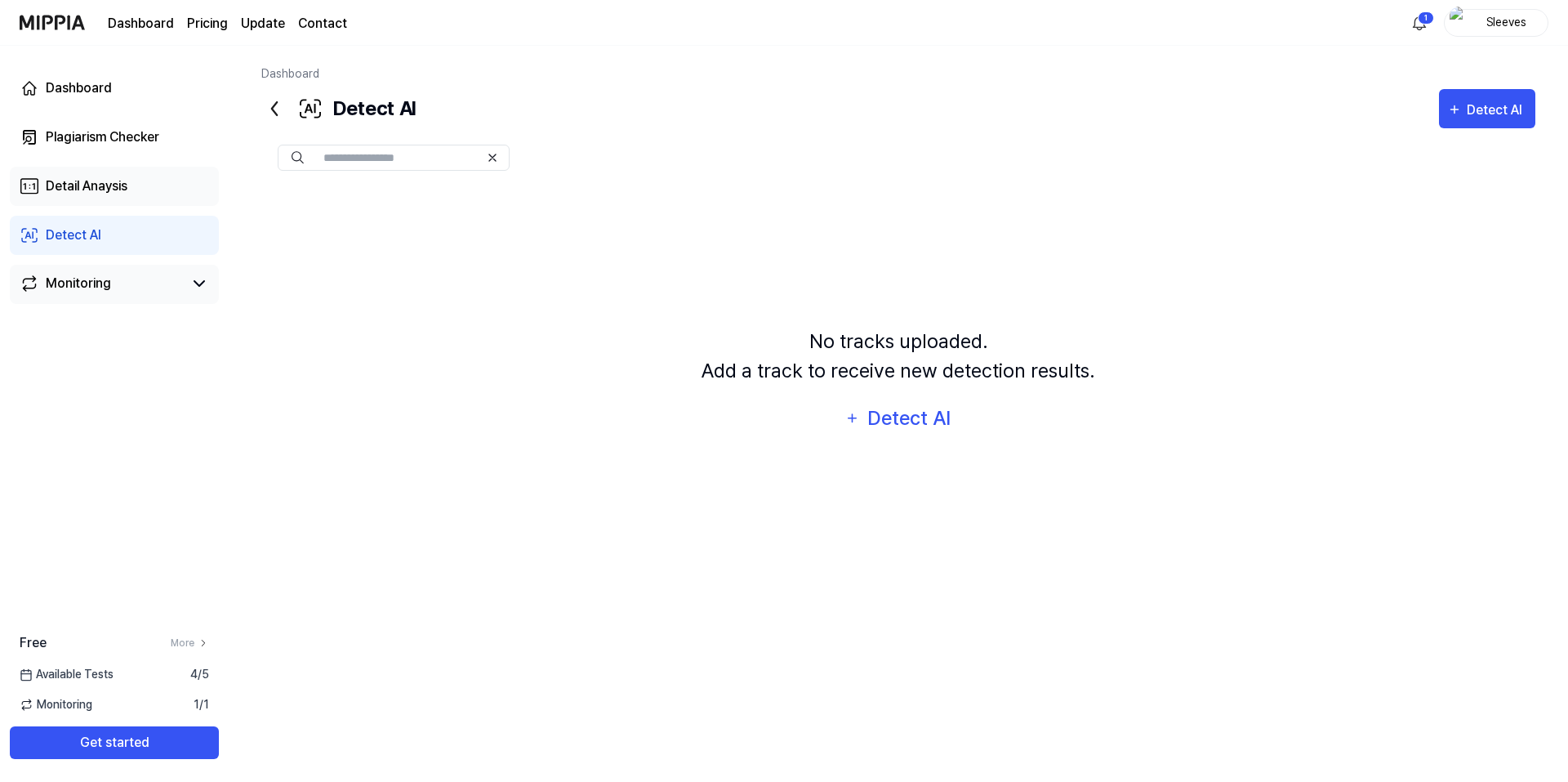
click at [118, 183] on div "Detail Anaysis" at bounding box center [87, 186] width 82 height 20
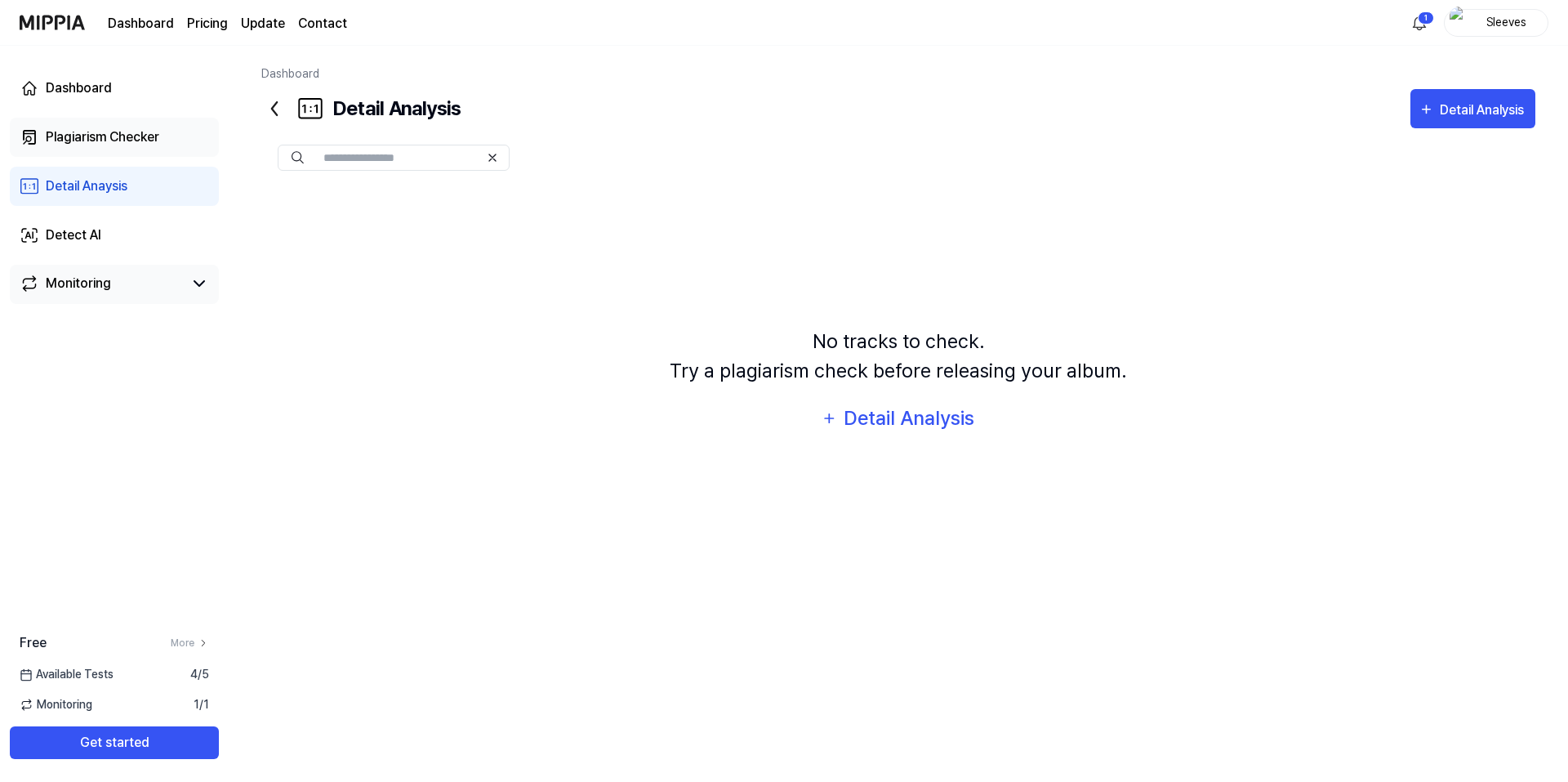
click at [126, 138] on div "Plagiarism Checker" at bounding box center [102, 137] width 113 height 20
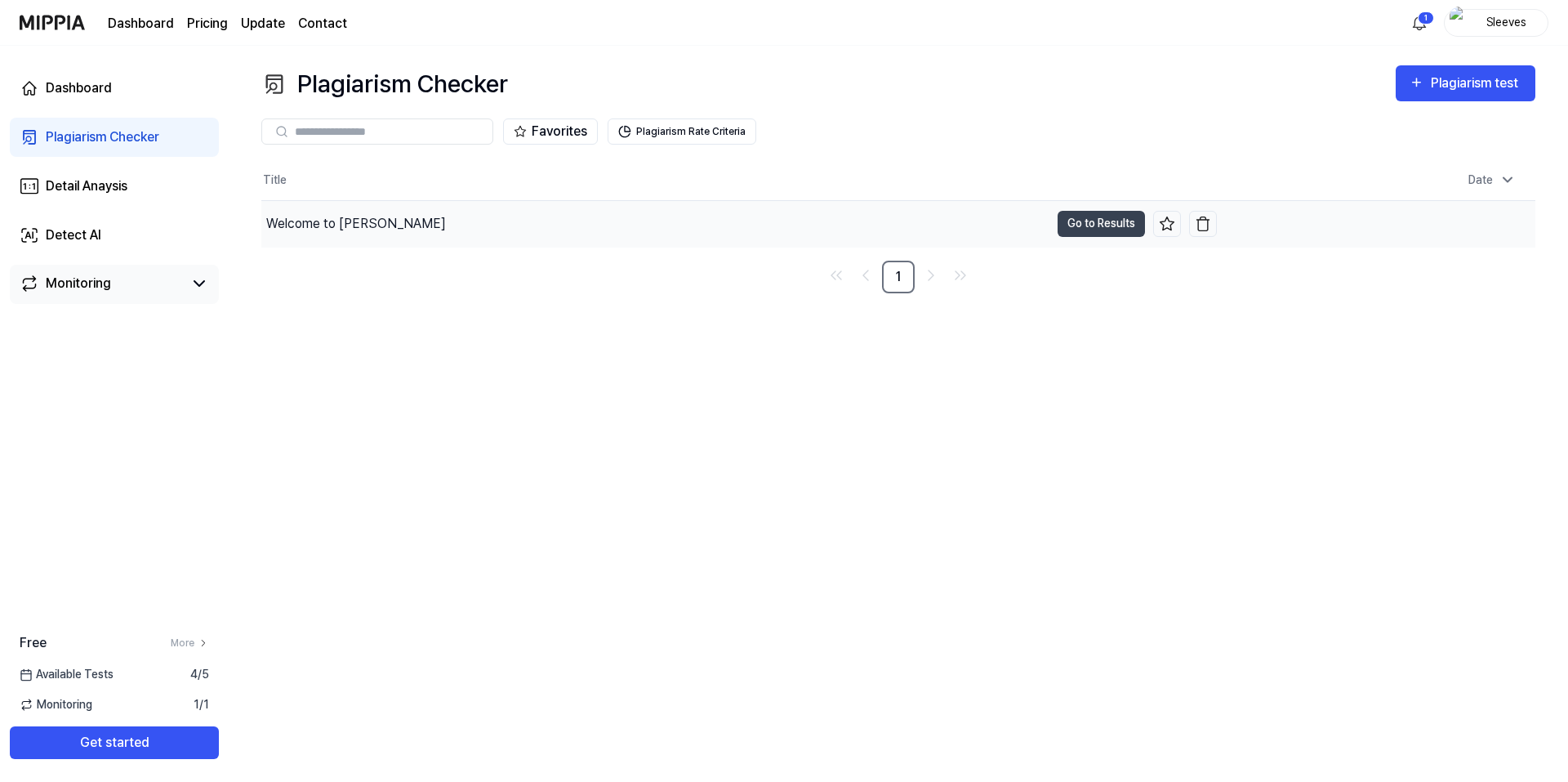
click at [327, 219] on div "Welcome to [PERSON_NAME]" at bounding box center [356, 224] width 180 height 20
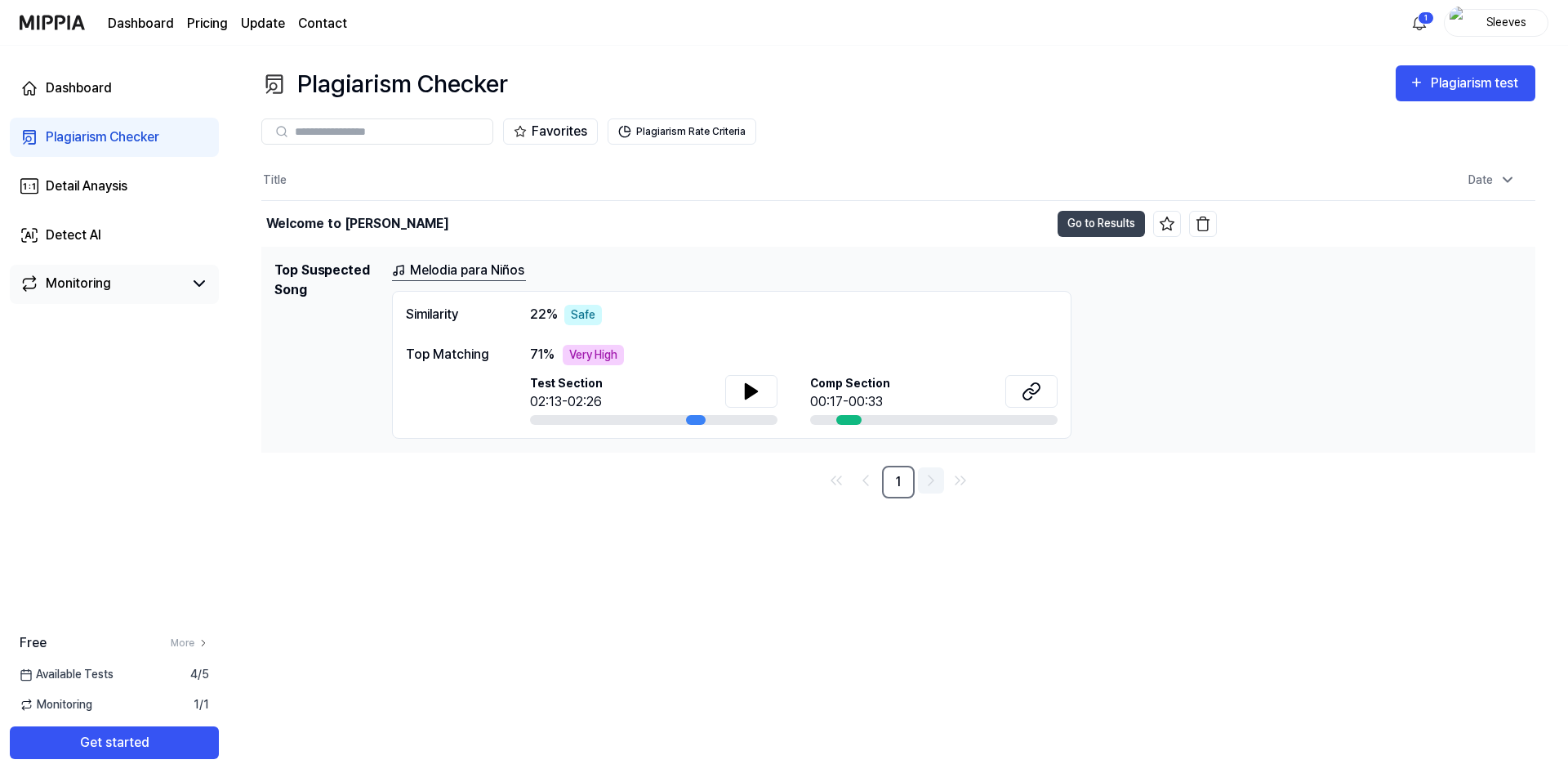
click at [931, 475] on icon "Go to next page" at bounding box center [932, 481] width 20 height 20
click at [477, 266] on link "Melodia para Niños" at bounding box center [458, 271] width 134 height 21
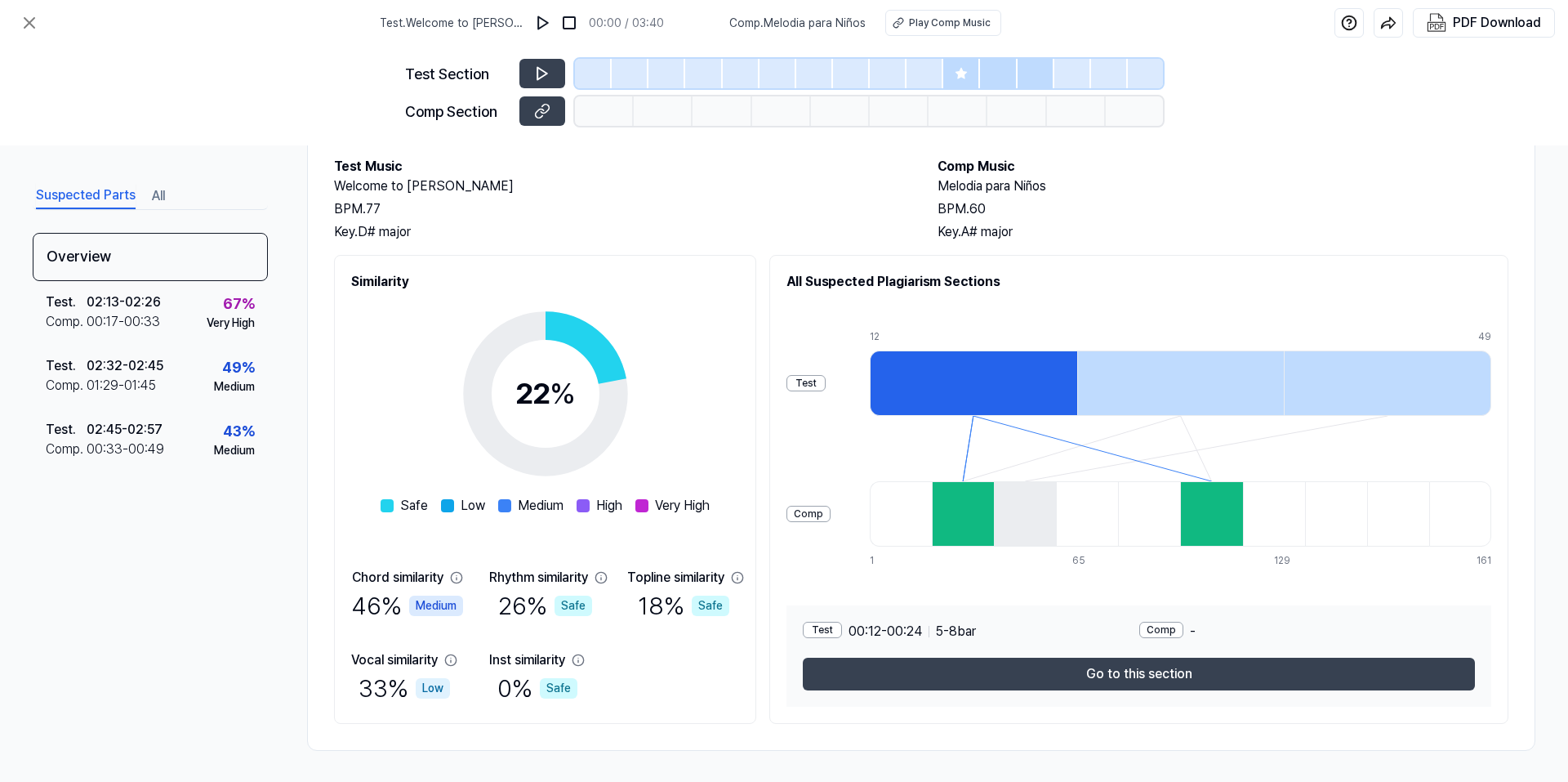
scroll to position [88, 0]
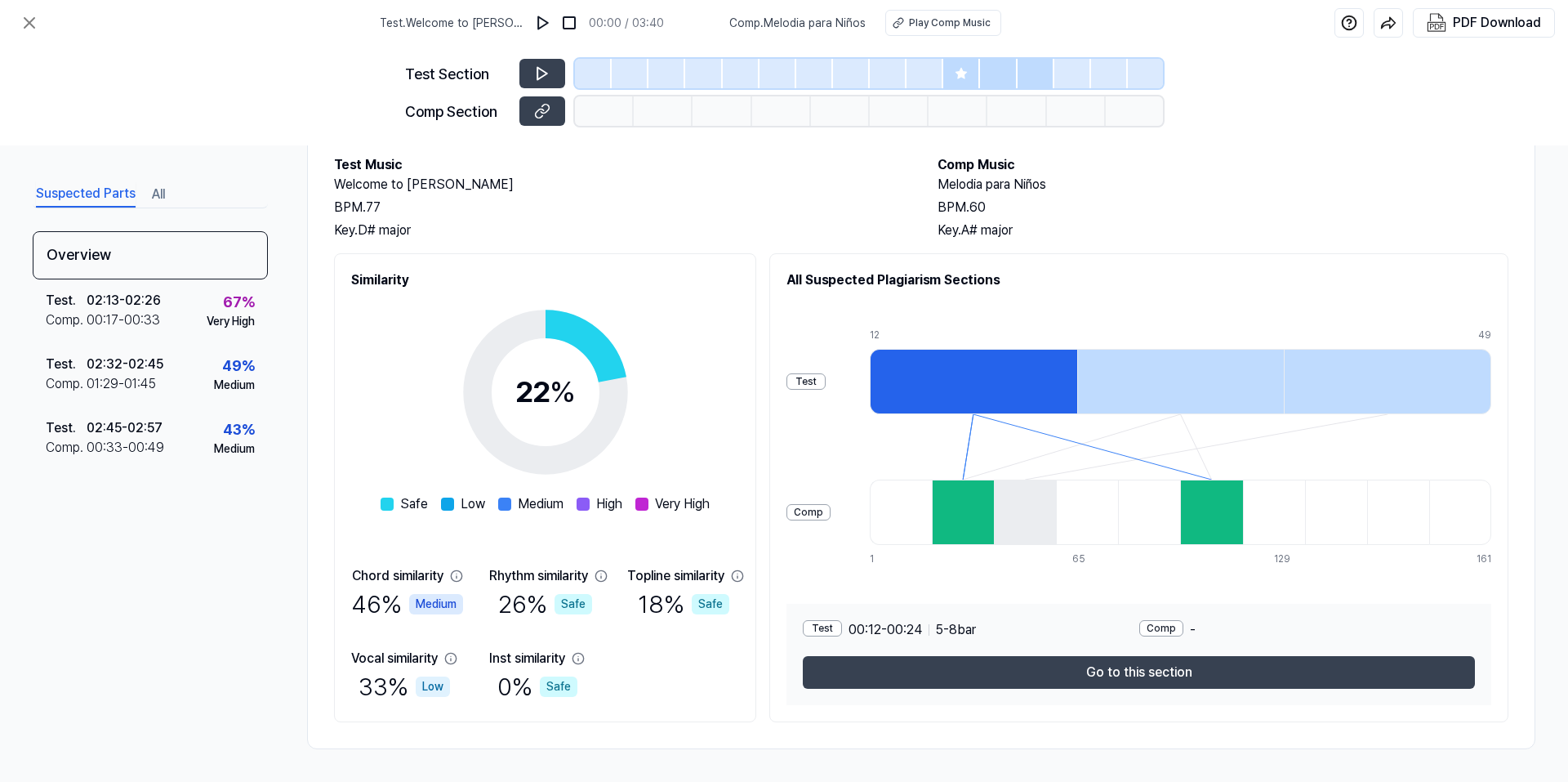
click at [826, 384] on div "Test" at bounding box center [805, 381] width 39 height 16
click at [994, 397] on div at bounding box center [973, 382] width 208 height 66
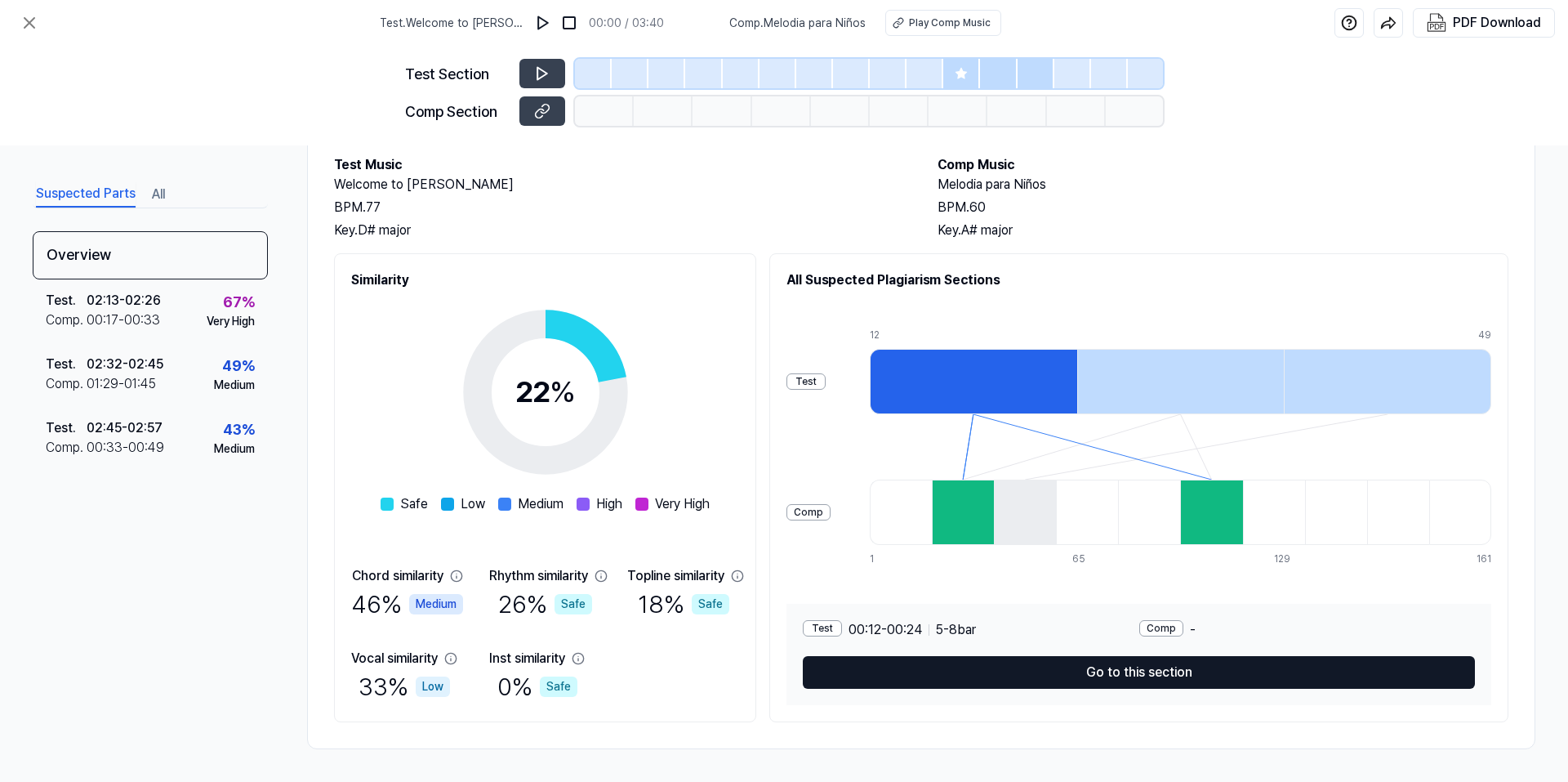
click at [1084, 669] on button "Go to this section" at bounding box center [1139, 673] width 672 height 33
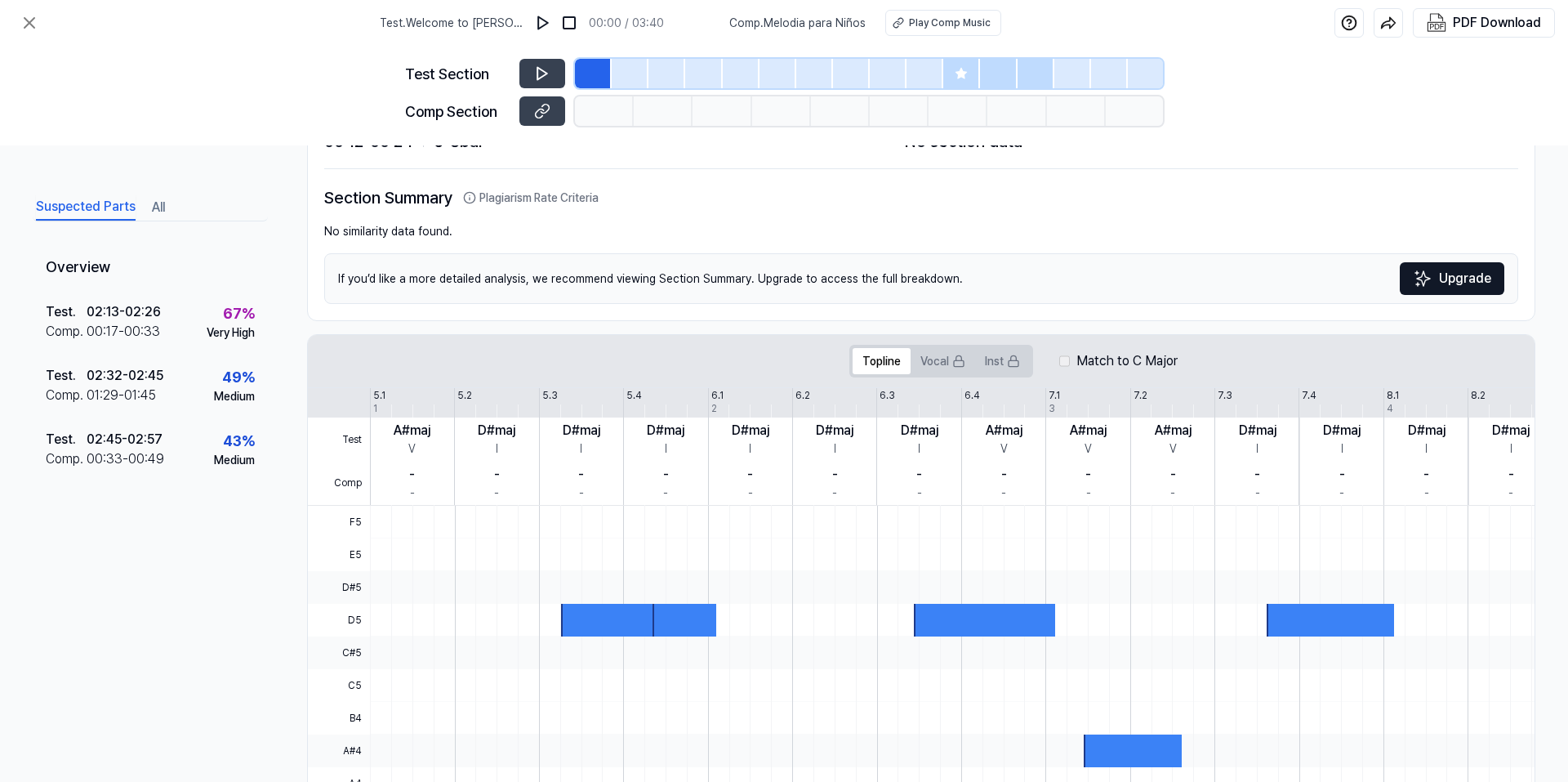
click at [526, 396] on div "Test Comp 5.1 5.2 5.3 5.4 6.1 6.2 6.3 6.4 7.1 7.2 7.3 7.4 8.1 8.2 8.3 8.4 9.1 1…" at bounding box center [1014, 447] width 1412 height 117
click at [547, 396] on div "5.3" at bounding box center [550, 395] width 16 height 15
click at [533, 77] on button at bounding box center [542, 74] width 46 height 30
click at [543, 110] on icon at bounding box center [540, 112] width 8 height 9
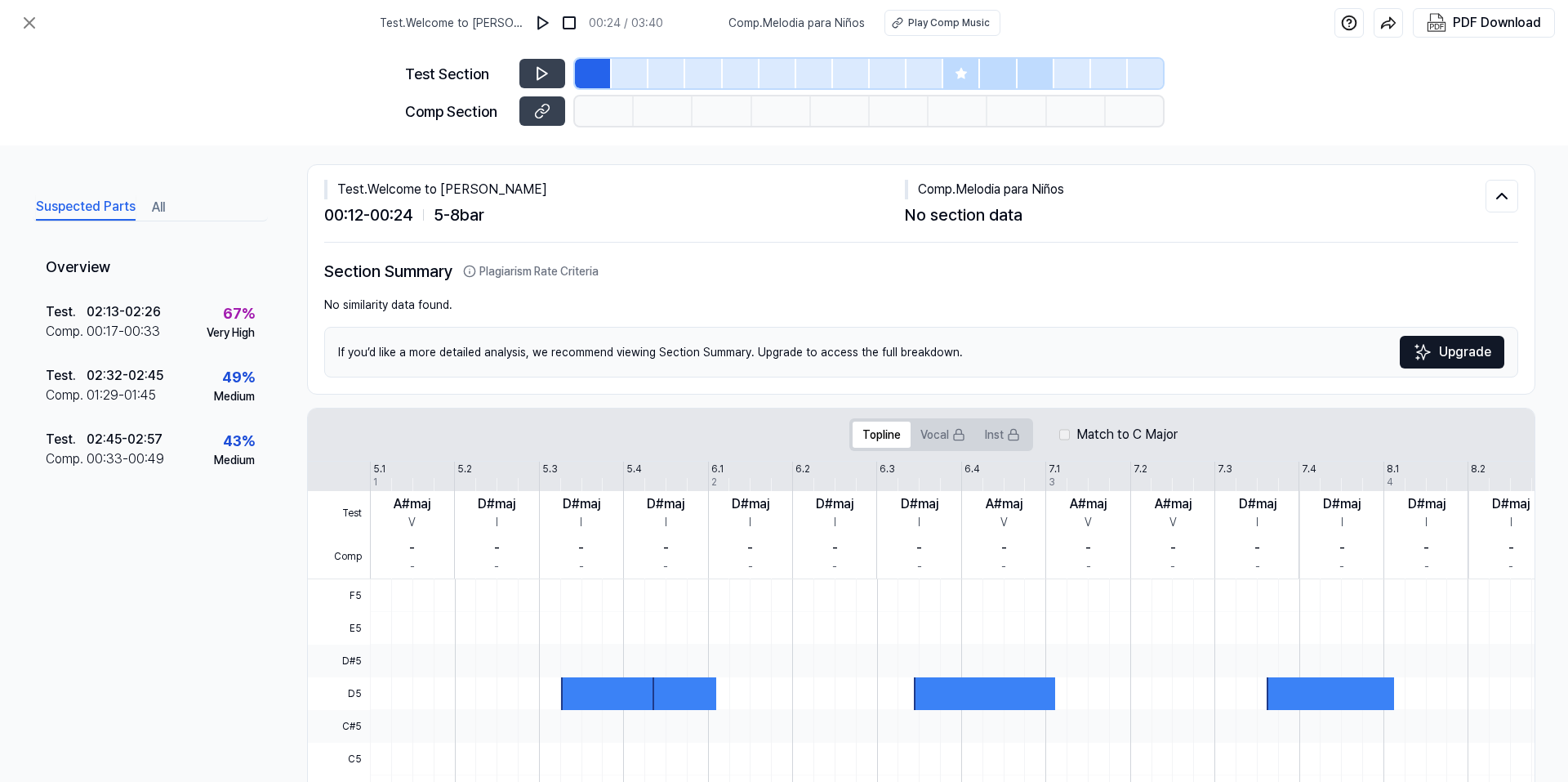
scroll to position [0, 0]
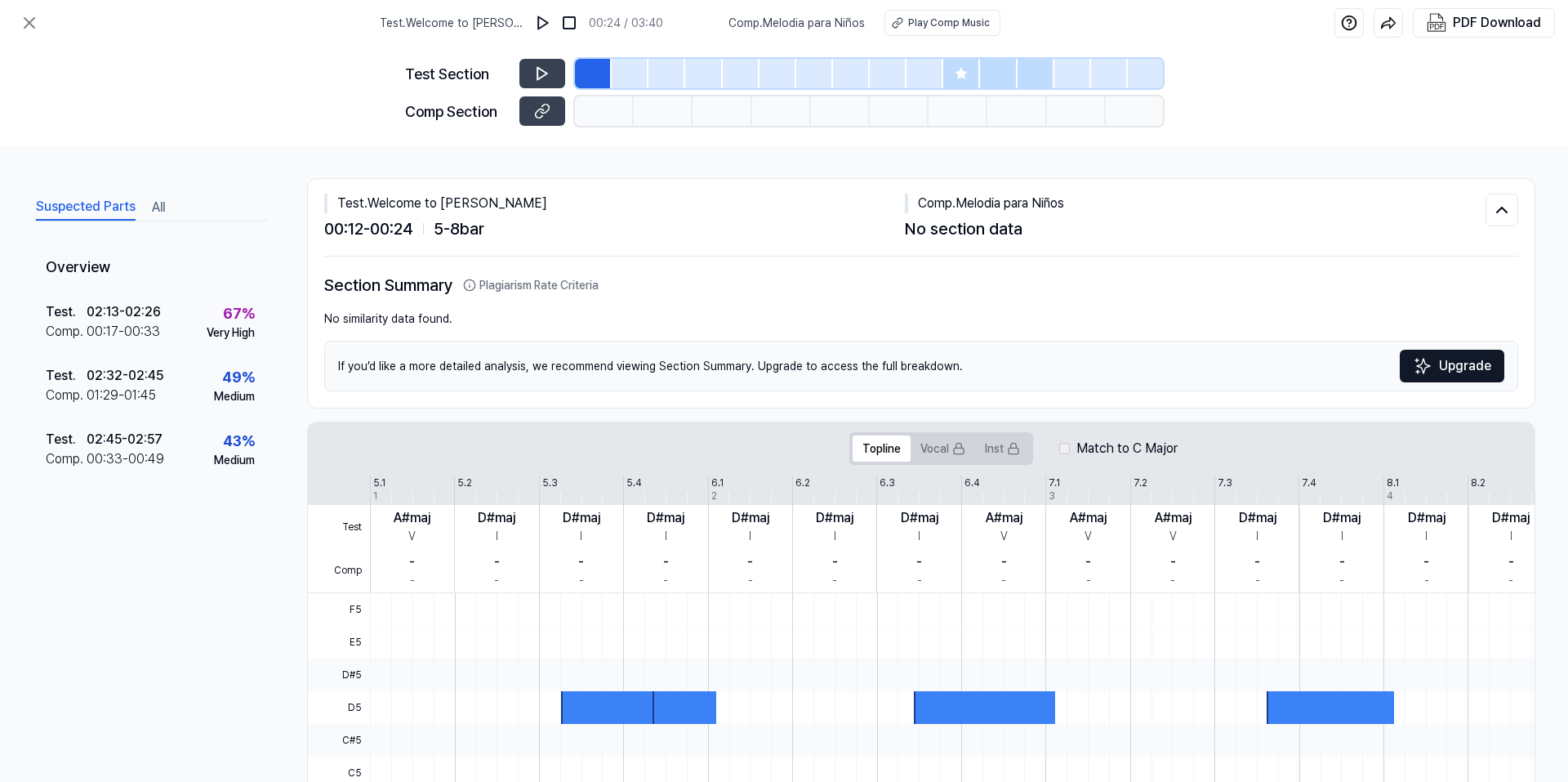
click at [245, 635] on div "Overview Test . 02:13 - 02:26 Comp . 00:17 - 00:33 67 % Very High Test . 02:32 …" at bounding box center [150, 470] width 236 height 451
click at [935, 21] on div "Play Comp Music" at bounding box center [949, 23] width 82 height 15
